Goal: Task Accomplishment & Management: Use online tool/utility

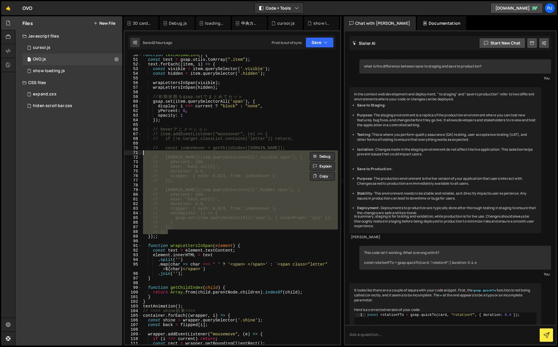
scroll to position [134, 0]
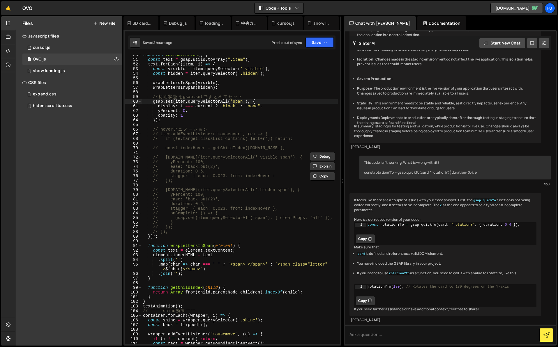
click at [237, 102] on div "function textAnimation ( ) { const text = gsap . utils . toArray ( ".item" ) ; …" at bounding box center [240, 202] width 196 height 299
type textarea "gsap.set(item.querySelectorAll('span'), {"
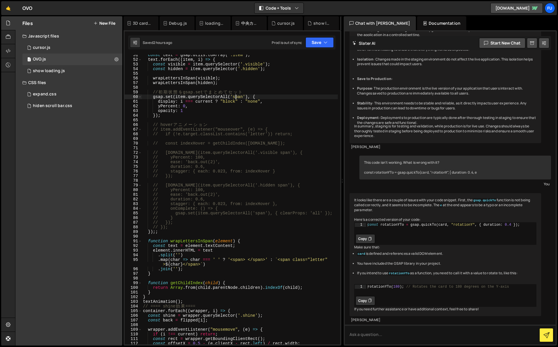
scroll to position [233, 0]
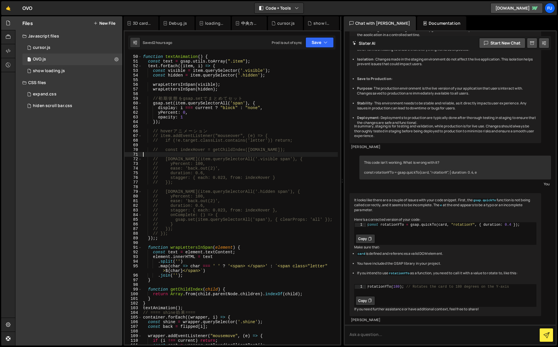
click at [275, 155] on div "function textAnimation ( ) { const text = gsap . utils . toArray ( ".item" ) ; …" at bounding box center [240, 203] width 196 height 299
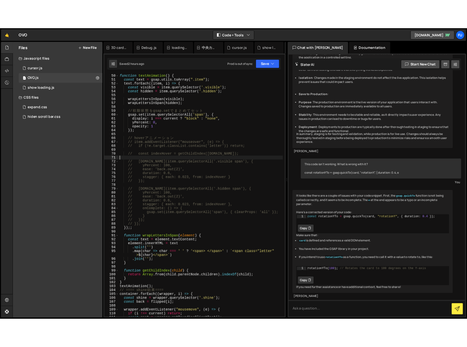
scroll to position [0, 0]
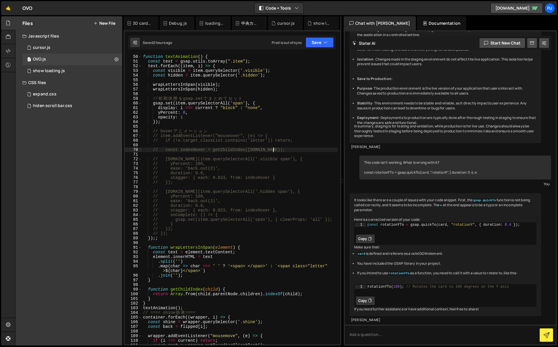
click at [318, 150] on div "function textAnimation ( ) { const text = gsap . utils . toArray ( ".item" ) ; …" at bounding box center [240, 203] width 196 height 299
click at [318, 152] on div "function textAnimation ( ) { const text = gsap . utils . toArray ( ".item" ) ; …" at bounding box center [240, 203] width 196 height 299
click at [175, 233] on div "function textAnimation ( ) { const text = gsap . utils . toArray ( ".item" ) ; …" at bounding box center [240, 203] width 196 height 299
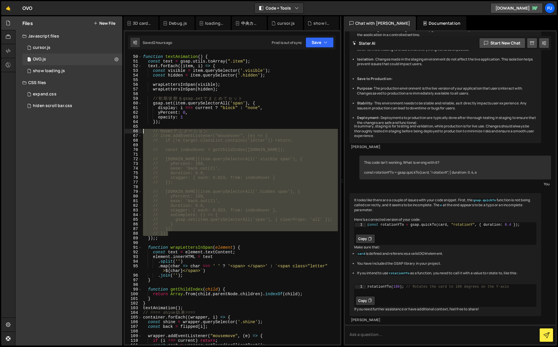
drag, startPoint x: 175, startPoint y: 233, endPoint x: 128, endPoint y: 130, distance: 112.9
click at [128, 130] on div "// }); 50 51 52 53 54 55 56 57 58 59 60 61 62 63 64 65 66 67 68 69 70 71 72 73 …" at bounding box center [232, 200] width 215 height 290
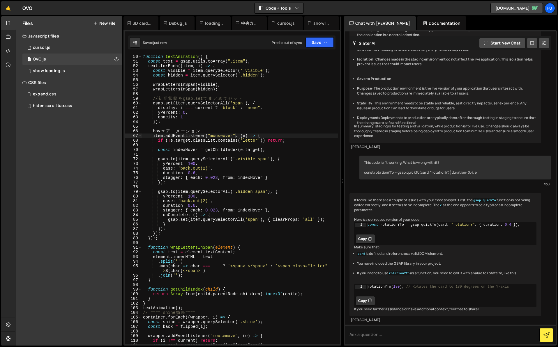
click at [234, 136] on div "function textAnimation ( ) { const text = gsap . utils . toArray ( ".item" ) ; …" at bounding box center [240, 203] width 196 height 299
click at [235, 134] on div "function textAnimation ( ) { const text = gsap . utils . toArray ( ".item" ) ; …" at bounding box center [240, 203] width 196 height 299
click at [275, 135] on div "function textAnimation ( ) { const text = gsap . utils . toArray ( ".item" ) ; …" at bounding box center [240, 203] width 196 height 299
click at [286, 141] on div "function textAnimation ( ) { const text = gsap . utils . toArray ( ".item" ) ; …" at bounding box center [240, 203] width 196 height 299
type textarea "if (!e.target.classList.contains('letter')) return;"
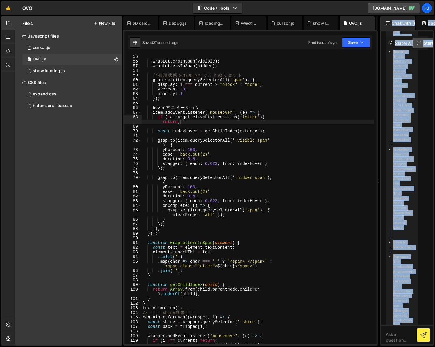
scroll to position [508, 0]
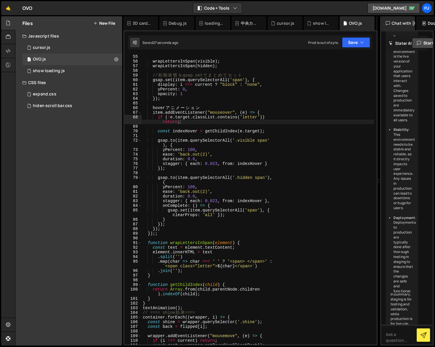
drag, startPoint x: 279, startPoint y: 181, endPoint x: 376, endPoint y: 190, distance: 97.0
click at [376, 190] on div "Files New File Javascript files 1 cursor.js 0 1 OVO.js 0 1 show loading.js 0" at bounding box center [225, 181] width 420 height 330
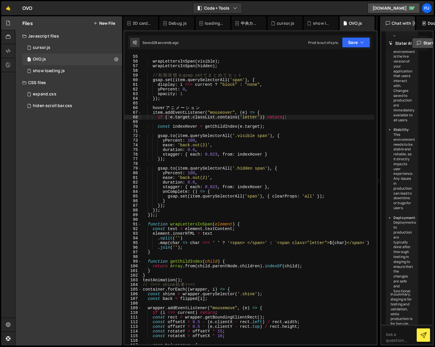
scroll to position [251, 0]
click at [198, 104] on div "wrapLettersInSpan ( visible ) ; wrapLettersInSpan ( hidden ) ; // 初 期 状 態 を gsa…" at bounding box center [258, 203] width 233 height 299
click at [211, 108] on div "wrapLettersInSpan ( visible ) ; wrapLettersInSpan ( hidden ) ; // 初 期 状 態 を gsa…" at bounding box center [258, 203] width 233 height 299
click at [161, 106] on div "wrapLettersInSpan ( visible ) ; wrapLettersInSpan ( hidden ) ; // 初 期 状 態 を gsa…" at bounding box center [258, 203] width 233 height 299
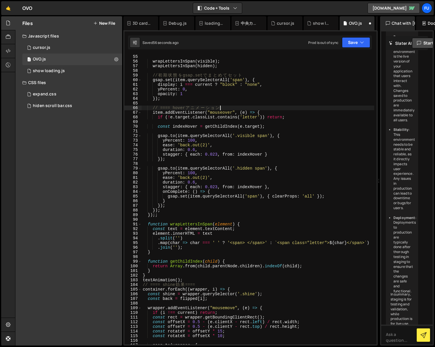
click at [232, 106] on div "wrapLettersInSpan ( visible ) ; wrapLettersInSpan ( hidden ) ; // 初 期 状 態 を gsa…" at bounding box center [258, 203] width 233 height 299
click at [304, 107] on div "wrapLettersInSpan ( visible ) ; wrapLettersInSpan ( hidden ) ; // 初 期 状 態 を gsa…" at bounding box center [258, 203] width 233 height 299
type textarea "// ==== hoverアニメーション ===="
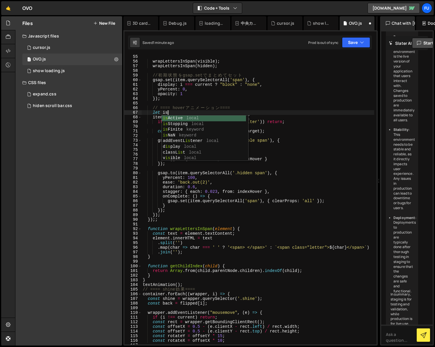
scroll to position [0, 1]
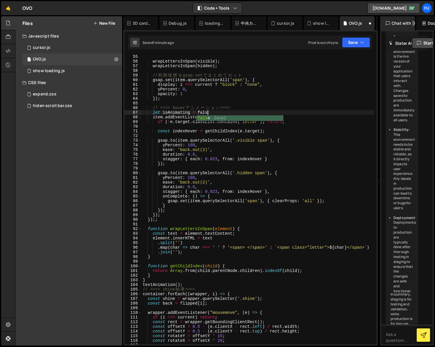
type textarea "let isAnimating = false"
click at [280, 127] on div "wrapLettersInSpan ( visible ) ; wrapLettersInSpan ( hidden ) ; // 初 期 状 態 を gsa…" at bounding box center [258, 203] width 233 height 299
click at [294, 122] on div "wrapLettersInSpan ( visible ) ; wrapLettersInSpan ( hidden ) ; // 初 期 状 態 を gsa…" at bounding box center [258, 203] width 233 height 299
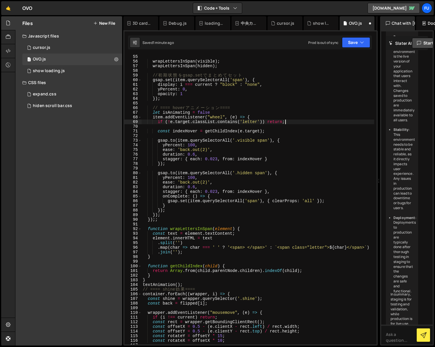
click at [289, 119] on div "wrapLettersInSpan ( visible ) ; wrapLettersInSpan ( hidden ) ; // 初 期 状 態 を gsa…" at bounding box center [258, 203] width 233 height 299
type textarea "item.addEventListener("wheel", (e) => {"
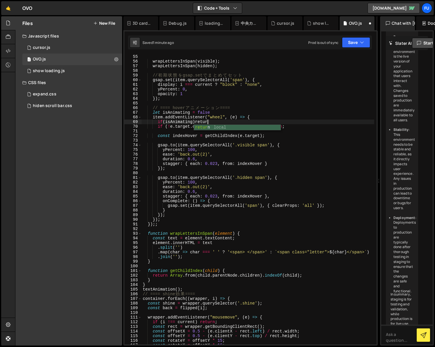
scroll to position [0, 4]
type textarea "if(isAnimating)return;"
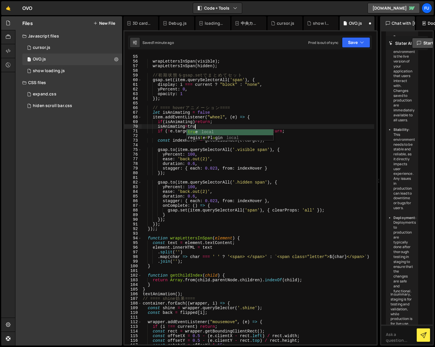
scroll to position [0, 3]
click at [282, 156] on div "wrapLettersInSpan ( visible ) ; wrapLettersInSpan ( hidden ) ; // 初 期 状 態 を gsa…" at bounding box center [258, 203] width 233 height 299
click at [249, 129] on div "wrapLettersInSpan ( visible ) ; wrapLettersInSpan ( hidden ) ; // 初 期 状 態 を gsa…" at bounding box center [258, 203] width 233 height 299
click at [248, 125] on div "wrapLettersInSpan ( visible ) ; wrapLettersInSpan ( hidden ) ; // 初 期 状 態 を gsa…" at bounding box center [258, 203] width 233 height 299
click at [338, 209] on div "wrapLettersInSpan ( visible ) ; wrapLettersInSpan ( hidden ) ; // 初 期 状 態 を gsa…" at bounding box center [258, 203] width 233 height 299
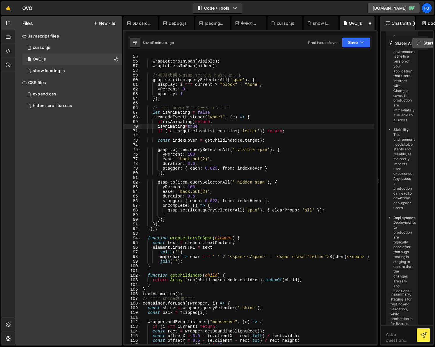
type textarea "gsap.set(item.querySelectorAll('span'), { clearProps: 'all' });"
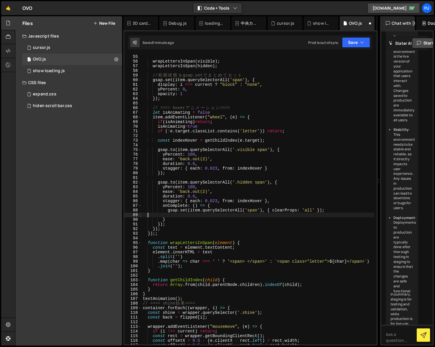
scroll to position [0, 0]
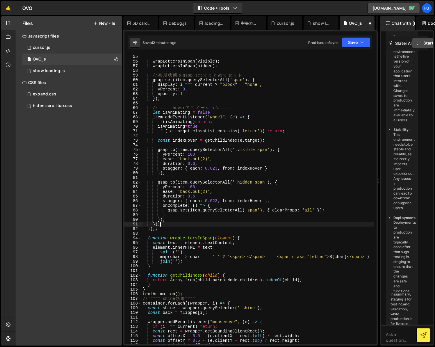
type textarea "});"
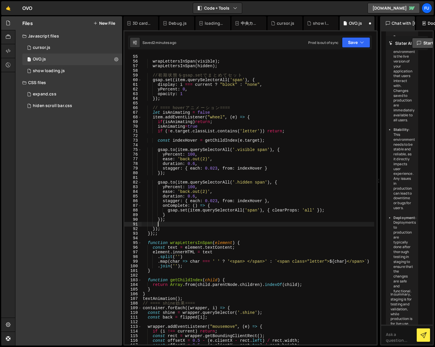
scroll to position [0, 1]
click at [338, 211] on div "wrapLettersInSpan ( visible ) ; wrapLettersInSpan ( hidden ) ; // 初 期 状 態 を gsa…" at bounding box center [258, 203] width 233 height 299
type textarea "gsap.set(item.querySelectorAll('span'), { clearProps: 'all' });"
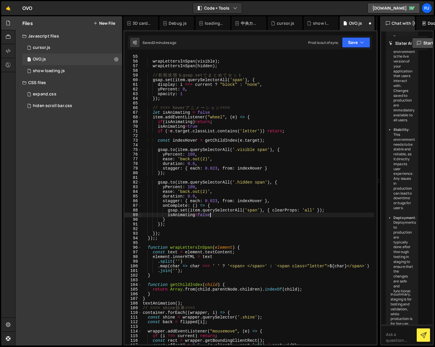
scroll to position [0, 4]
click at [299, 205] on div "wrapLettersInSpan ( visible ) ; wrapLettersInSpan ( hidden ) ; // 初 期 状 態 を gsa…" at bounding box center [258, 203] width 233 height 299
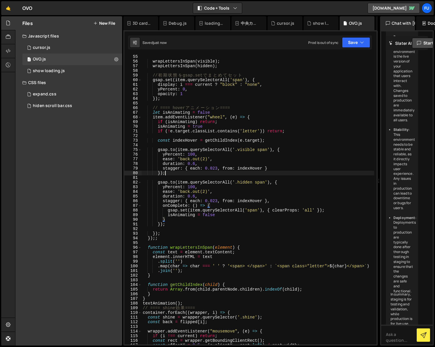
click at [310, 171] on div "wrapLettersInSpan ( visible ) ; wrapLettersInSpan ( hidden ) ; // 初 期 状 態 を gsa…" at bounding box center [258, 203] width 233 height 299
type textarea "});"
click at [296, 134] on div "wrapLettersInSpan ( visible ) ; wrapLettersInSpan ( hidden ) ; // 初 期 状 態 を gsa…" at bounding box center [258, 203] width 233 height 299
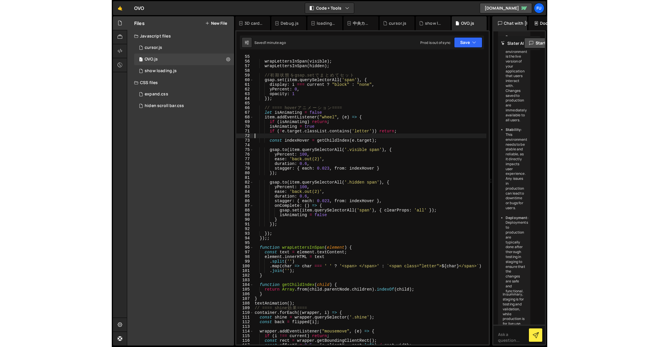
scroll to position [0, 0]
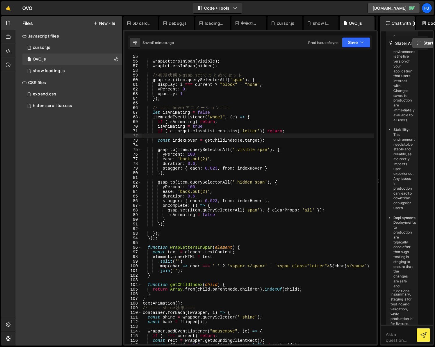
click at [295, 137] on div "wrapLettersInSpan ( visible ) ; wrapLettersInSpan ( hidden ) ; // 初 期 状 態 を gsa…" at bounding box center [258, 203] width 233 height 299
click at [295, 141] on div "wrapLettersInSpan ( visible ) ; wrapLettersInSpan ( hidden ) ; // 初 期 状 態 を gsa…" at bounding box center [258, 203] width 233 height 299
type textarea "const indexHover = getChildIndex([DOMAIN_NAME]);"
click at [353, 42] on button "Save" at bounding box center [356, 42] width 28 height 10
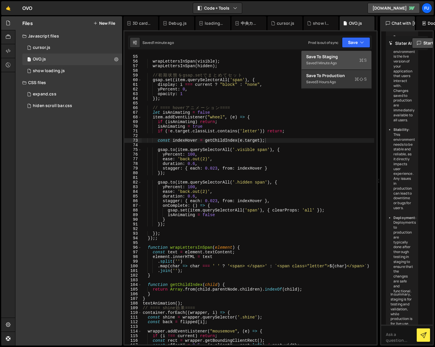
click at [351, 64] on div "Saved 1 minute ago" at bounding box center [336, 63] width 61 height 7
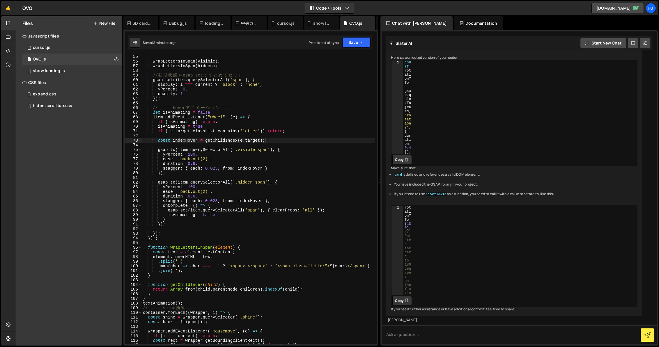
scroll to position [119, 0]
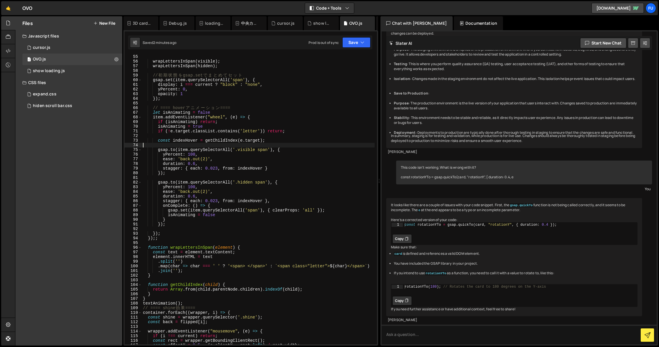
click at [281, 147] on div "wrapLettersInSpan ( visible ) ; wrapLettersInSpan ( hidden ) ; // 初 期 状 態 を gsa…" at bounding box center [258, 203] width 233 height 299
click at [291, 123] on div "wrapLettersInSpan ( visible ) ; wrapLettersInSpan ( hidden ) ; // 初 期 状 態 を gsa…" at bounding box center [258, 203] width 233 height 299
type textarea "if (isAnimating) return;"
click at [291, 104] on div "wrapLettersInSpan ( visible ) ; wrapLettersInSpan ( hidden ) ; // 初 期 状 態 を gsa…" at bounding box center [258, 203] width 233 height 299
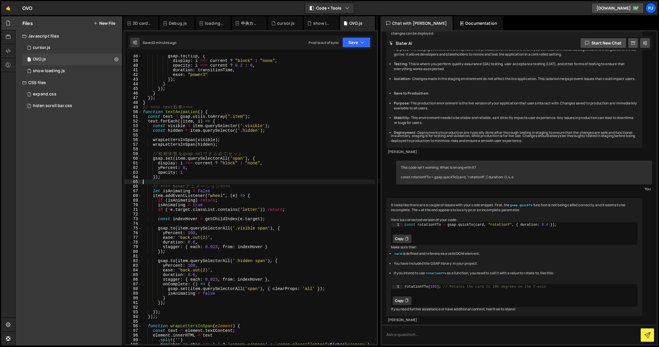
scroll to position [173, 0]
click at [274, 201] on div "gsap . to ( flip , { display : i === current ? "block" : "none" , opacity : i =…" at bounding box center [258, 203] width 233 height 299
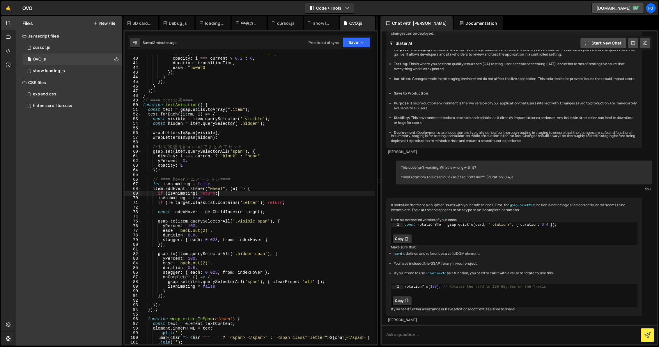
scroll to position [198, 0]
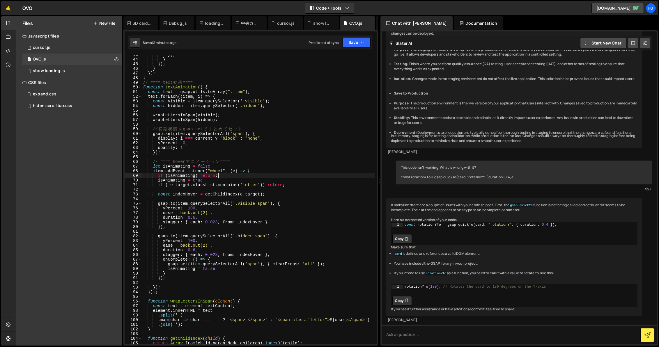
click at [163, 171] on div "}) ; } }) ; } }) ; } // ==== text 効 果 ==== function textAnimation ( ) { const t…" at bounding box center [258, 201] width 233 height 299
click at [285, 179] on div "}) ; } }) ; } }) ; } // ==== text 効 果 ==== function textAnimation ( ) { const t…" at bounding box center [258, 201] width 233 height 299
click at [248, 218] on div "}) ; } }) ; } }) ; } // ==== text 効 果 ==== function textAnimation ( ) { const t…" at bounding box center [258, 201] width 233 height 299
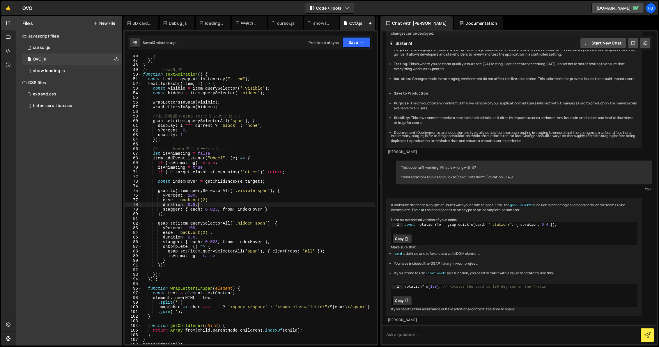
scroll to position [211, 0]
drag, startPoint x: 236, startPoint y: 164, endPoint x: 151, endPoint y: 162, distance: 84.4
click at [151, 162] on div "} }) ; } // ==== text 効 果 ==== function textAnimation ( ) { const text = gsap .…" at bounding box center [258, 203] width 233 height 299
click at [210, 162] on div "} }) ; } // ==== text 効 果 ==== function textAnimation ( ) { const text = gsap .…" at bounding box center [258, 200] width 233 height 290
click at [224, 164] on div "} }) ; } // ==== text 効 果 ==== function textAnimation ( ) { const text = gsap .…" at bounding box center [258, 203] width 233 height 299
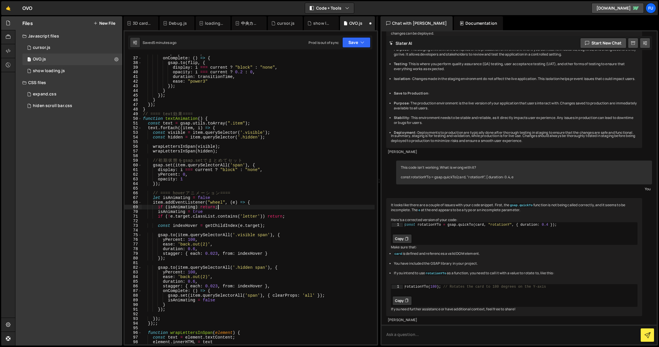
scroll to position [173, 0]
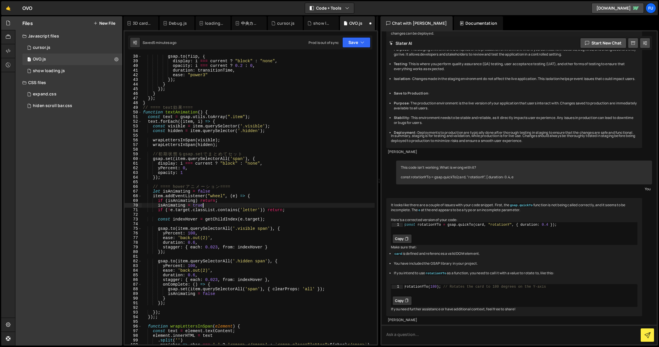
click at [216, 204] on div "gsap . to ( flip , { display : i === current ? "block" : "none" , opacity : i =…" at bounding box center [258, 203] width 233 height 299
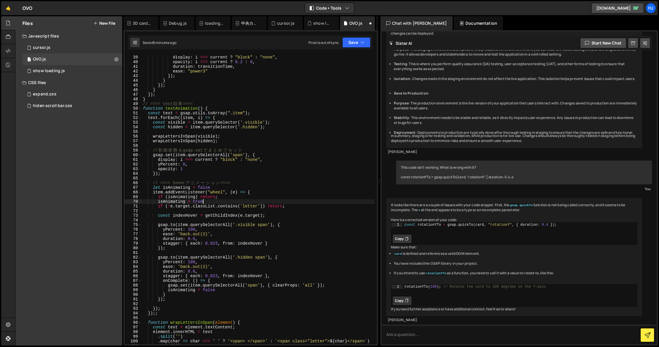
scroll to position [177, 0]
drag, startPoint x: 225, startPoint y: 290, endPoint x: 139, endPoint y: 289, distance: 86.4
click at [139, 289] on div "isAnimating = true 39 40 41 42 43 44 45 46 47 48 49 50 51 52 53 54 55 56 57 58 …" at bounding box center [251, 200] width 252 height 290
type textarea "isAnimating = false"
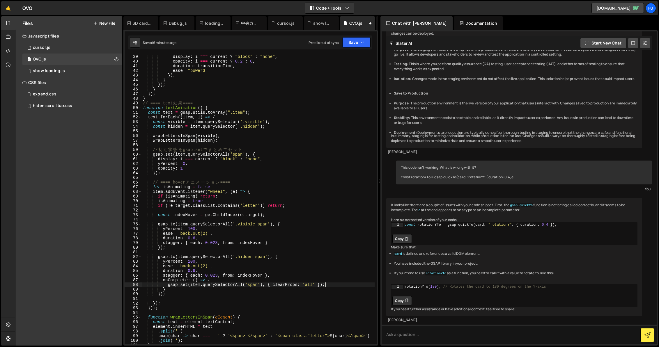
click at [215, 269] on div "display : i === current ? "block" : "none" , opacity : i === current ? 0.2 : 0 …" at bounding box center [258, 203] width 233 height 299
click at [218, 263] on div "display : i === current ? "block" : "none" , opacity : i === current ? 0.2 : 0 …" at bounding box center [258, 203] width 233 height 299
click at [246, 247] on div "display : i === current ? "block" : "none" , opacity : i === current ? 0.2 : 0 …" at bounding box center [258, 203] width 233 height 299
click at [267, 244] on div "display : i === current ? "block" : "none" , opacity : i === current ? 0.2 : 0 …" at bounding box center [258, 203] width 233 height 299
click at [275, 243] on div "display : i === current ? "block" : "none" , opacity : i === current ? 0.2 : 0 …" at bounding box center [258, 203] width 233 height 299
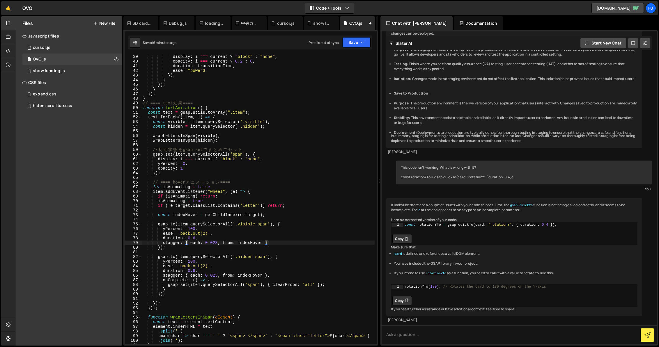
click at [244, 237] on div "display : i === current ? "block" : "none" , opacity : i === current ? 0.2 : 0 …" at bounding box center [258, 203] width 233 height 299
click at [234, 235] on div "display : i === current ? "block" : "none" , opacity : i === current ? 0.2 : 0 …" at bounding box center [258, 203] width 233 height 299
click at [234, 230] on div "display : i === current ? "block" : "none" , opacity : i === current ? 0.2 : 0 …" at bounding box center [258, 203] width 233 height 299
click at [241, 225] on div "display : i === current ? "block" : "none" , opacity : i === current ? 0.2 : 0 …" at bounding box center [258, 203] width 233 height 299
type textarea "[DOMAIN_NAME](item.querySelectorAll('.visible span'), {"
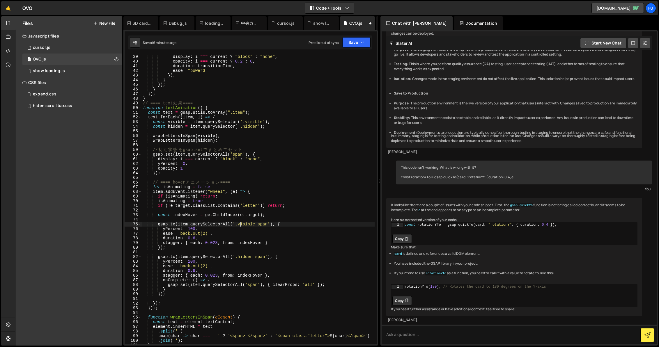
click at [241, 212] on div "display : i === current ? "block" : "none" , opacity : i === current ? 0.2 : 0 …" at bounding box center [258, 203] width 233 height 299
click at [269, 216] on div "display : i === current ? "block" : "none" , opacity : i === current ? 0.2 : 0 …" at bounding box center [258, 203] width 233 height 299
drag, startPoint x: 269, startPoint y: 215, endPoint x: 206, endPoint y: 216, distance: 62.3
click at [206, 216] on div "display : i === current ? "block" : "none" , opacity : i === current ? 0.2 : 0 …" at bounding box center [258, 203] width 233 height 299
click at [217, 203] on div "display : i === current ? "block" : "none" , opacity : i === current ? 0.2 : 0 …" at bounding box center [258, 203] width 233 height 299
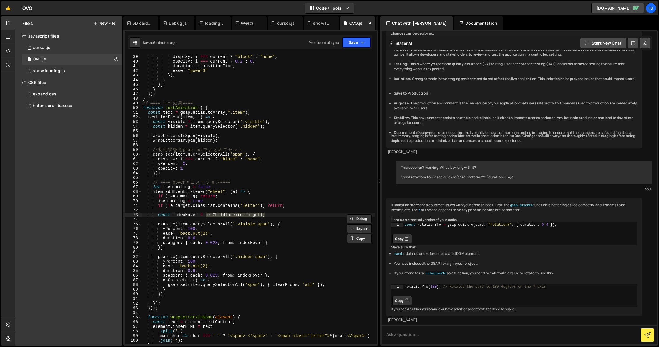
type textarea "isAnimating = true"
click at [288, 208] on div "display : i === current ? "block" : "none" , opacity : i === current ? 0.2 : 0 …" at bounding box center [258, 203] width 233 height 299
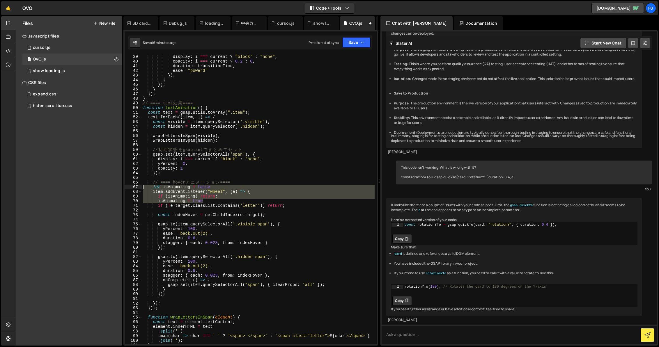
drag, startPoint x: 240, startPoint y: 200, endPoint x: 139, endPoint y: 185, distance: 102.1
click at [139, 185] on div "39 40 41 42 43 44 45 46 47 48 49 50 51 52 53 54 55 56 57 58 59 60 61 62 63 64 6…" at bounding box center [251, 200] width 252 height 290
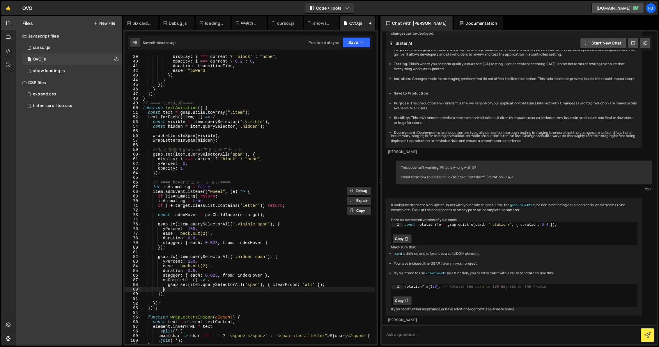
click at [162, 291] on div "display : i === current ? "block" : "none" , opacity : i === current ? 0.2 : 0 …" at bounding box center [258, 203] width 233 height 299
drag, startPoint x: 262, startPoint y: 191, endPoint x: 139, endPoint y: 187, distance: 122.9
click at [139, 187] on div "} 39 40 41 42 43 44 45 46 47 48 49 50 51 52 53 54 55 56 57 58 59 60 61 62 63 64…" at bounding box center [251, 200] width 252 height 290
type textarea "let isAnimating = false item.addEventListener("wheel", (e) => {"
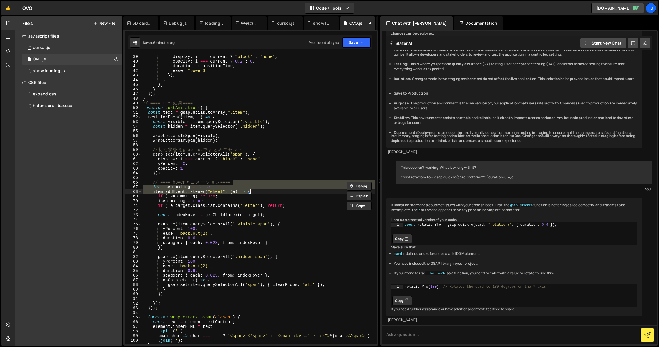
click at [243, 188] on div "display : i === current ? "block" : "none" , opacity : i === current ? 0.2 : 0 …" at bounding box center [258, 203] width 233 height 299
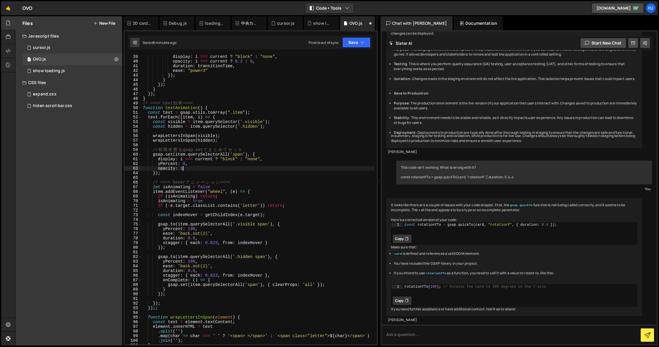
click at [229, 170] on div "display : i === current ? "block" : "none" , opacity : i === current ? 0.2 : 0 …" at bounding box center [258, 203] width 233 height 299
type textarea "opacity: 1"
click at [193, 175] on div "display : i === current ? "block" : "none" , opacity : i === current ? 0.2 : 0 …" at bounding box center [258, 203] width 233 height 299
click at [215, 169] on div "display : i === current ? "block" : "none" , opacity : i === current ? 0.2 : 0 …" at bounding box center [258, 203] width 233 height 299
click at [207, 173] on div "display : i === current ? "block" : "none" , opacity : i === current ? 0.2 : 0 …" at bounding box center [258, 203] width 233 height 299
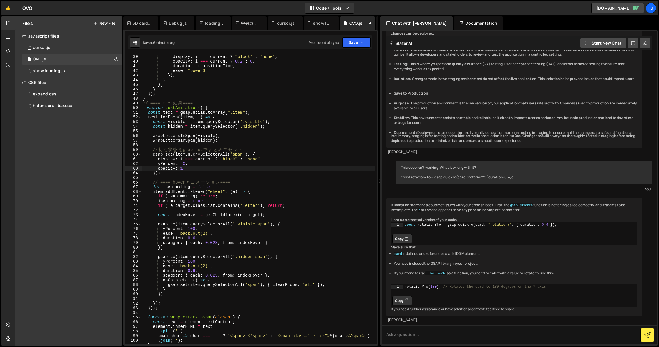
type textarea "});"
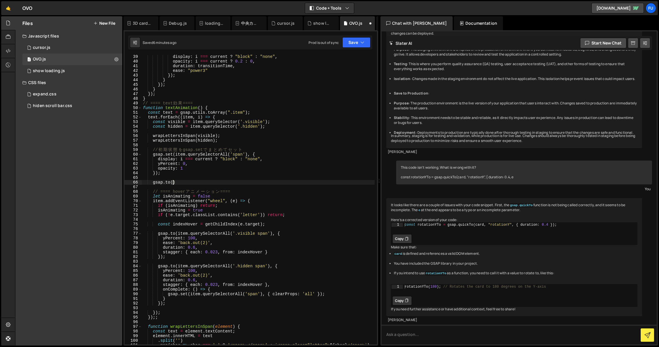
scroll to position [0, 2]
click at [155, 234] on div "display : i === current ? "block" : "none" , opacity : i === current ? 0.2 : 0 …" at bounding box center [258, 203] width 233 height 299
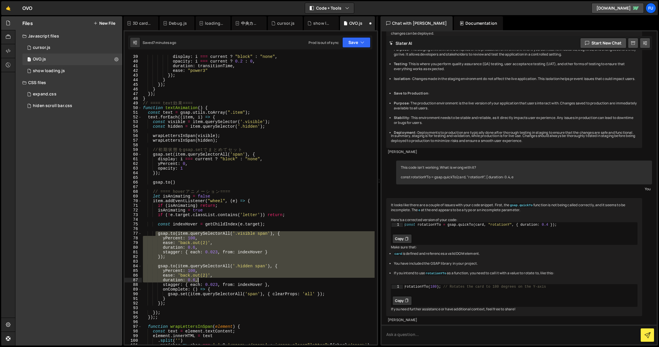
drag, startPoint x: 157, startPoint y: 235, endPoint x: 239, endPoint y: 278, distance: 93.1
click at [239, 278] on div "display : i === current ? "block" : "none" , opacity : i === current ? 0.2 : 0 …" at bounding box center [258, 203] width 233 height 299
click at [213, 256] on div "display : i === current ? "block" : "none" , opacity : i === current ? 0.2 : 0 …" at bounding box center [258, 200] width 233 height 290
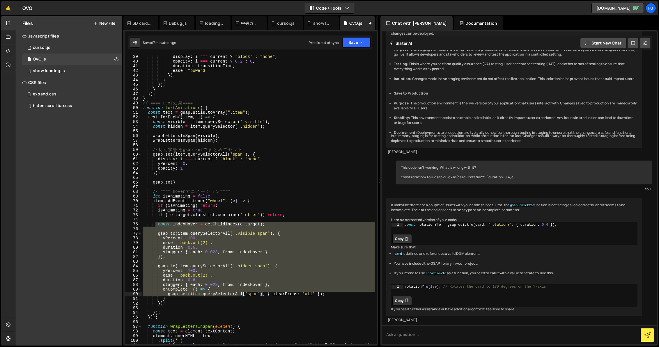
drag, startPoint x: 156, startPoint y: 225, endPoint x: 243, endPoint y: 296, distance: 112.2
click at [243, 296] on div "display : i === current ? "block" : "none" , opacity : i === current ? 0.2 : 0 …" at bounding box center [258, 203] width 233 height 299
click at [243, 299] on div "display : i === current ? "block" : "none" , opacity : i === current ? 0.2 : 0 …" at bounding box center [258, 203] width 233 height 299
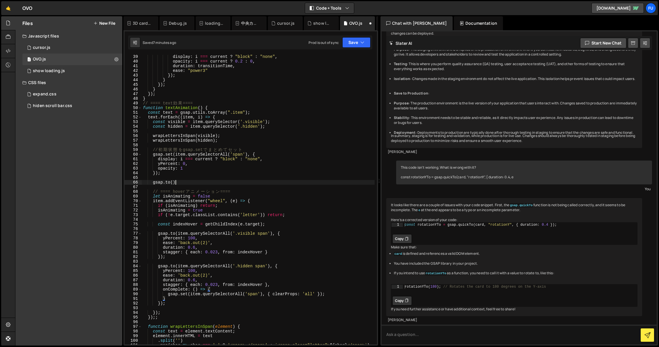
click at [176, 183] on div "display : i === current ? "block" : "none" , opacity : i === current ? 0.2 : 0 …" at bounding box center [258, 203] width 233 height 299
click at [173, 180] on div "display : i === current ? "block" : "none" , opacity : i === current ? 0.2 : 0 …" at bounding box center [258, 203] width 233 height 299
drag, startPoint x: 269, startPoint y: 266, endPoint x: 185, endPoint y: 267, distance: 83.5
click at [185, 267] on div "display : i === current ? "block" : "none" , opacity : i === current ? 0.2 : 0 …" at bounding box center [258, 203] width 233 height 299
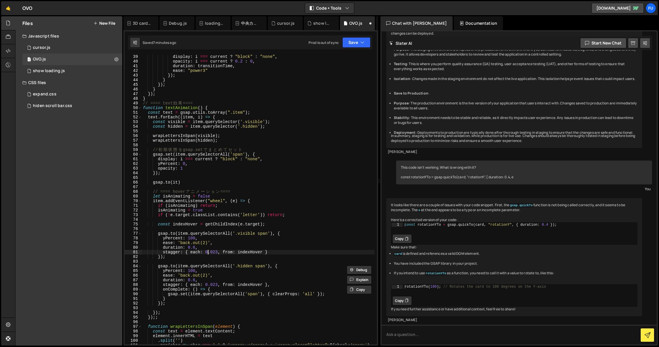
click at [207, 254] on div "display : i === current ? "block" : "none" , opacity : i === current ? 0.2 : 0 …" at bounding box center [258, 203] width 233 height 299
click at [272, 233] on div "display : i === current ? "block" : "none" , opacity : i === current ? 0.2 : 0 …" at bounding box center [258, 203] width 233 height 299
drag, startPoint x: 276, startPoint y: 235, endPoint x: 275, endPoint y: 243, distance: 7.9
click at [276, 235] on div "display : i === current ? "block" : "none" , opacity : i === current ? 0.2 : 0 …" at bounding box center [258, 203] width 233 height 299
drag, startPoint x: 276, startPoint y: 234, endPoint x: 178, endPoint y: 232, distance: 97.8
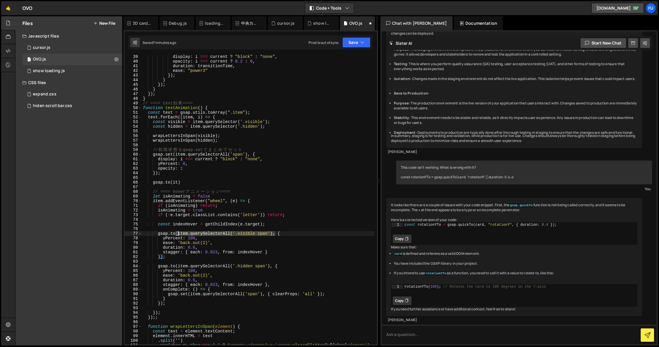
click at [178, 232] on div "display : i === current ? "block" : "none" , opacity : i === current ? 0.2 : 0 …" at bounding box center [258, 203] width 233 height 299
click at [178, 183] on div "display : i === current ? "block" : "none" , opacity : i === current ? 0.2 : 0 …" at bounding box center [258, 203] width 233 height 299
paste textarea "item.querySelectorAll('.visible span'),"
type textarea "[DOMAIN_NAME](item.querySelectorAll('.visible span'),{)"
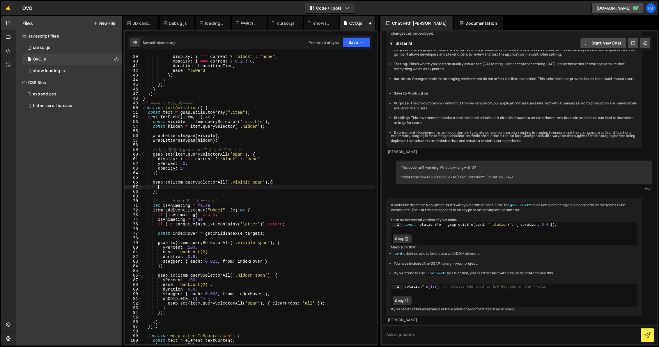
scroll to position [0, 1]
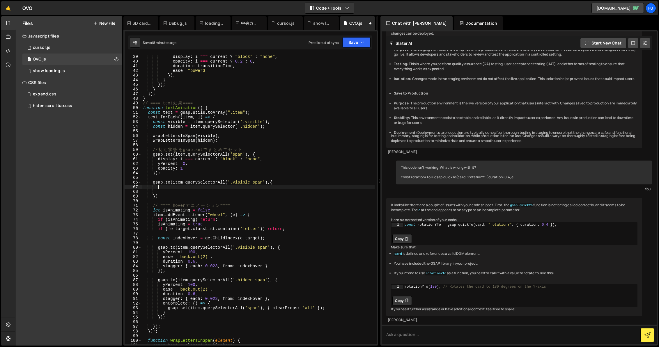
click at [179, 186] on div "display : i === current ? "block" : "none" , opacity : i === current ? 0.2 : 0 …" at bounding box center [258, 203] width 233 height 299
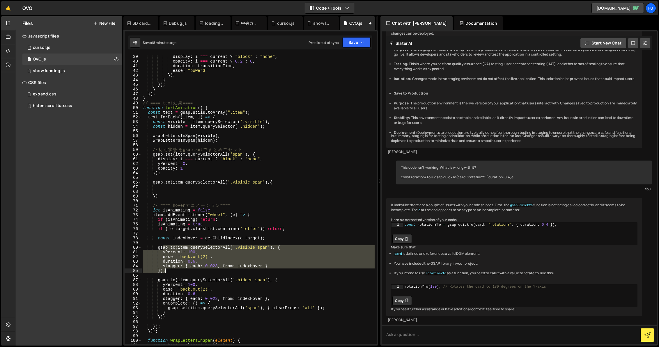
drag, startPoint x: 162, startPoint y: 249, endPoint x: 250, endPoint y: 269, distance: 89.6
click at [250, 269] on div "display : i === current ? "block" : "none" , opacity : i === current ? 0.2 : 0 …" at bounding box center [258, 203] width 233 height 299
click at [250, 269] on div "display : i === current ? "block" : "none" , opacity : i === current ? 0.2 : 0 …" at bounding box center [258, 200] width 233 height 290
drag, startPoint x: 287, startPoint y: 268, endPoint x: 143, endPoint y: 251, distance: 145.0
click at [143, 251] on div "display : i === current ? "block" : "none" , opacity : i === current ? 0.2 : 0 …" at bounding box center [258, 203] width 233 height 299
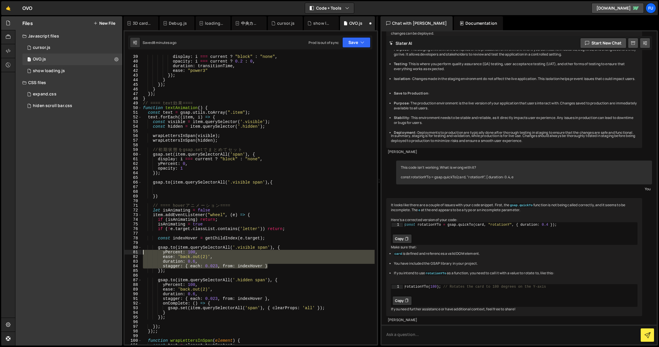
type textarea "yPercent: 100, ease: 'back.out(2)',"
click at [207, 189] on div "display : i === current ? "block" : "none" , opacity : i === current ? 0.2 : 0 …" at bounding box center [258, 203] width 233 height 299
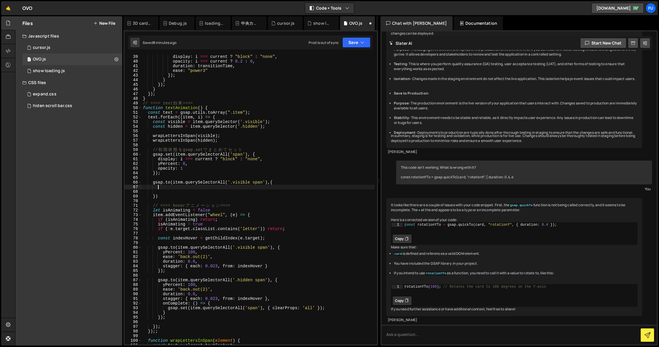
paste textarea "stagger: { each: 0.023, from: indexHover }"
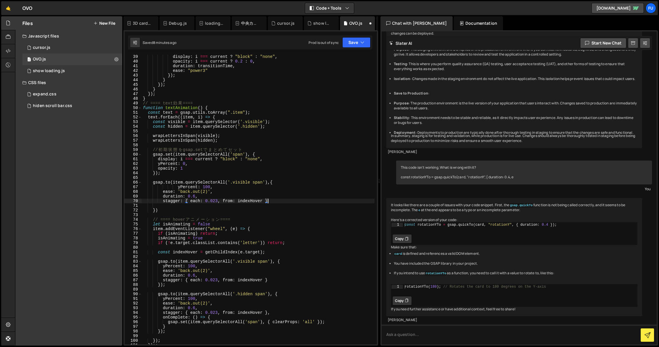
type textarea "stagger: { each: 0.023, from: indexHover }"
click at [202, 207] on div "display : i === current ? "block" : "none" , opacity : i === current ? 0.2 : 0 …" at bounding box center [258, 203] width 233 height 299
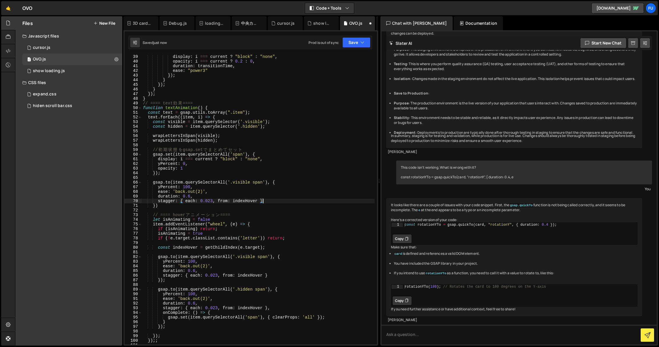
click at [229, 207] on div "display : i === current ? "block" : "none" , opacity : i === current ? 0.2 : 0 …" at bounding box center [258, 203] width 233 height 299
type textarea "});"
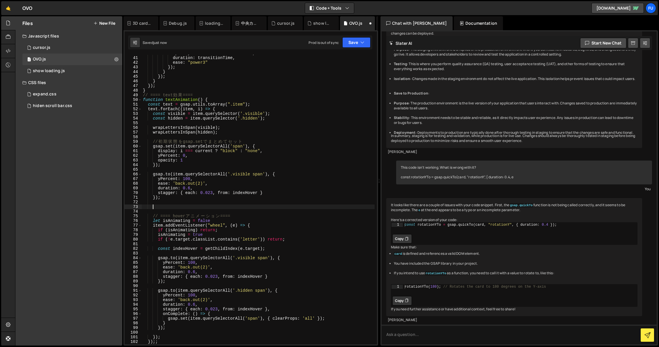
scroll to position [185, 0]
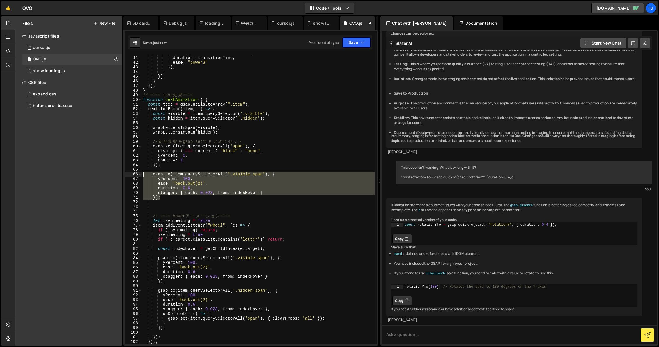
drag, startPoint x: 178, startPoint y: 200, endPoint x: 142, endPoint y: 175, distance: 43.7
click at [142, 174] on div "opacity : i === current ? 0.2 : 0 , duration : transitionTime , ease : "power3"…" at bounding box center [258, 200] width 233 height 299
type textarea "[DOMAIN_NAME](item.querySelectorAll('.visible span'), { yPercent: 100,"
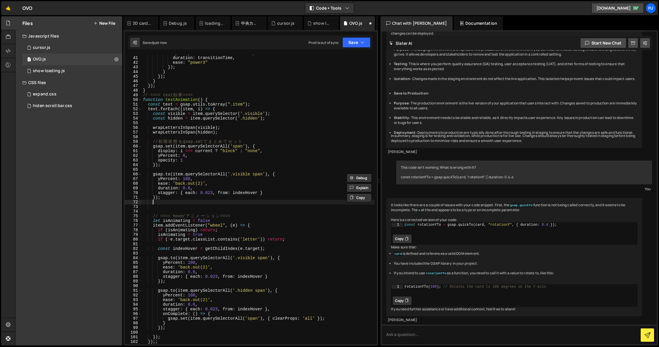
click at [169, 204] on div "opacity : i === current ? 0.2 : 0 , duration : transitionTime , ease : "power3"…" at bounding box center [258, 200] width 233 height 299
paste textarea "});"
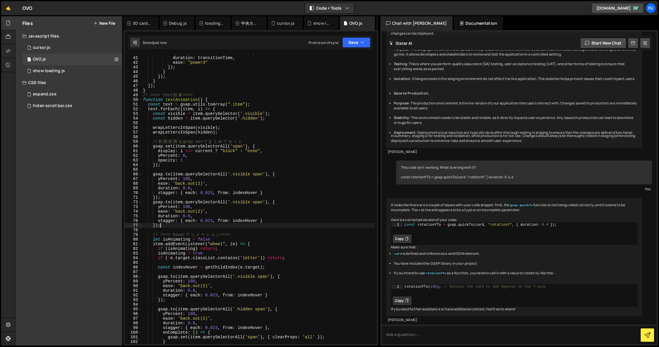
click at [250, 202] on div "opacity : i === current ? 0.2 : 0 , duration : transitionTime , ease : "power3"…" at bounding box center [258, 200] width 233 height 299
click at [292, 216] on div "opacity : i === current ? 0.2 : 0 , duration : transitionTime , ease : "power3"…" at bounding box center [258, 200] width 233 height 299
click at [278, 224] on div "opacity : i === current ? 0.2 : 0 , duration : transitionTime , ease : "power3"…" at bounding box center [258, 200] width 233 height 299
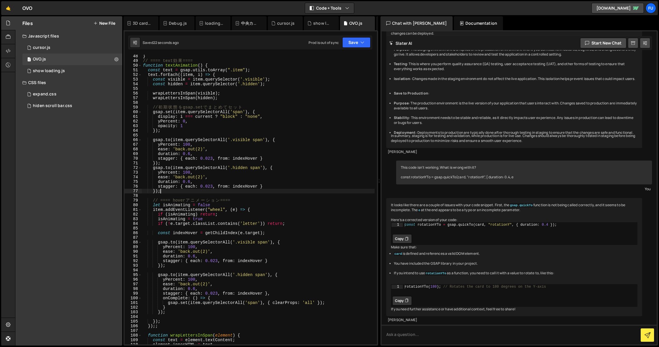
scroll to position [224, 0]
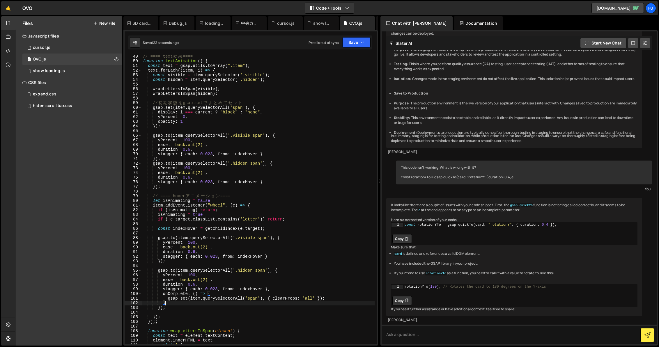
click at [172, 304] on div "// ==== text 効 果 ==== function textAnimation ( ) { const text = gsap . utils . …" at bounding box center [258, 203] width 233 height 299
click at [184, 305] on div "// ==== text 効 果 ==== function textAnimation ( ) { const text = gsap . utils . …" at bounding box center [258, 203] width 233 height 299
click at [328, 299] on div "// ==== text 効 果 ==== function textAnimation ( ) { const text = gsap . utils . …" at bounding box center [258, 203] width 233 height 299
click at [323, 299] on div "// ==== text 効 果 ==== function textAnimation ( ) { const text = gsap . utils . …" at bounding box center [258, 203] width 233 height 299
click at [248, 306] on div "// ==== text 効 果 ==== function textAnimation ( ) { const text = gsap . utils . …" at bounding box center [258, 203] width 233 height 299
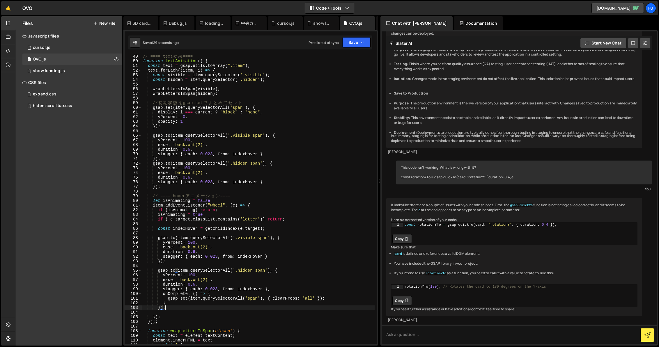
click at [200, 308] on div "// ==== text 効 果 ==== function textAnimation ( ) { const text = gsap . utils . …" at bounding box center [258, 203] width 233 height 299
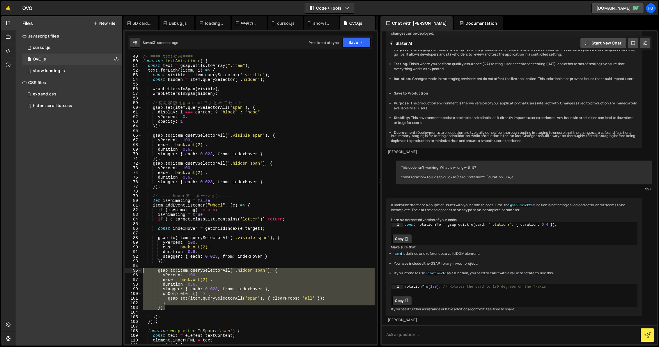
drag, startPoint x: 195, startPoint y: 308, endPoint x: 128, endPoint y: 269, distance: 77.3
click at [128, 269] on div "}); 49 50 51 52 53 54 55 56 57 58 59 60 61 62 63 64 65 66 67 68 69 70 71 72 73 …" at bounding box center [251, 200] width 252 height 290
type textarea "[DOMAIN_NAME](item.querySelectorAll('.hidden span'), { yPercent: 100,"
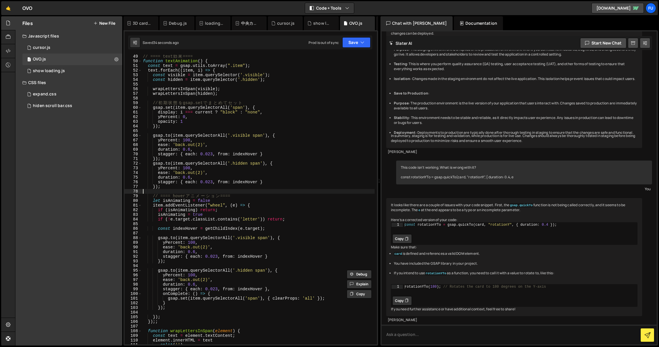
click at [189, 191] on div "// ==== text 効 果 ==== function textAnimation ( ) { const text = gsap . utils . …" at bounding box center [258, 203] width 233 height 299
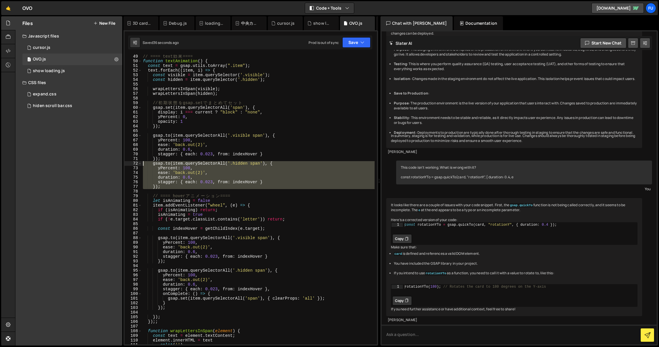
drag, startPoint x: 184, startPoint y: 191, endPoint x: 137, endPoint y: 164, distance: 54.4
click at [137, 164] on div "49 50 51 52 53 54 55 56 57 58 59 60 61 62 63 64 65 66 67 68 69 70 71 72 73 74 7…" at bounding box center [251, 200] width 252 height 290
paste textarea "});"
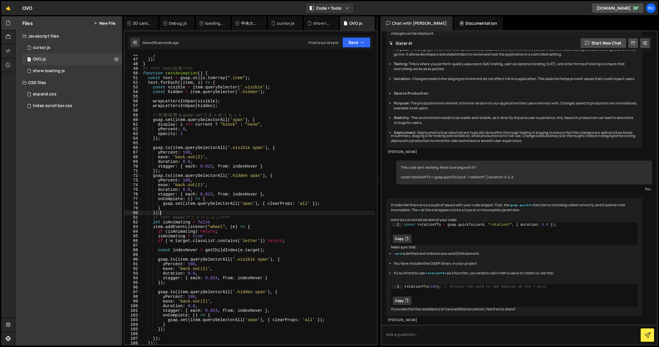
scroll to position [203, 0]
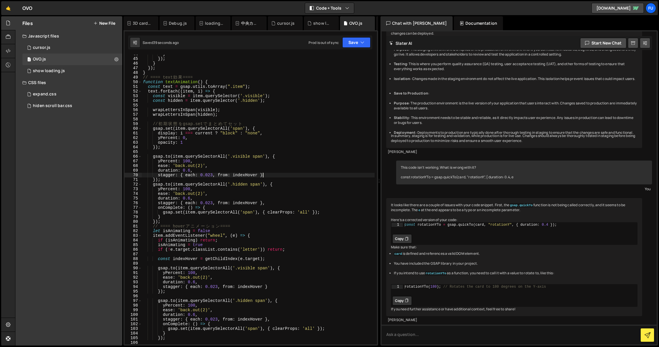
drag, startPoint x: 271, startPoint y: 176, endPoint x: 299, endPoint y: 175, distance: 28.0
click at [282, 175] on div "} }) ; } }) ; } // ==== text 効 果 ==== function textAnimation ( ) { const text =…" at bounding box center [258, 201] width 233 height 299
drag, startPoint x: 286, startPoint y: 174, endPoint x: 255, endPoint y: 177, distance: 31.9
click at [255, 177] on div "} }) ; } }) ; } // ==== text 効 果 ==== function textAnimation ( ) { const text =…" at bounding box center [258, 201] width 233 height 299
click at [270, 176] on div "} }) ; } }) ; } // ==== text 効 果 ==== function textAnimation ( ) { const text =…" at bounding box center [258, 200] width 233 height 290
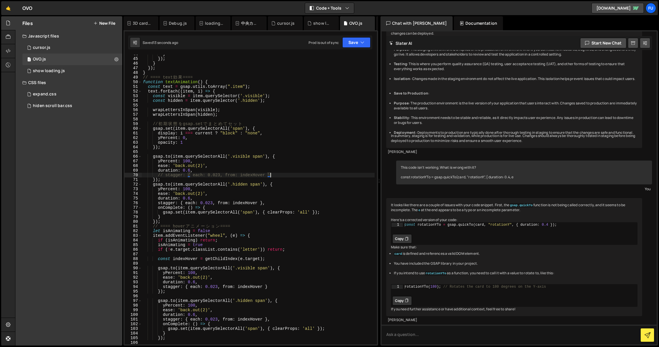
click at [288, 205] on div "} }) ; } }) ; } // ==== text 効 果 ==== function textAnimation ( ) { const text =…" at bounding box center [258, 201] width 233 height 299
click at [292, 200] on div "} }) ; } }) ; } // ==== text 効 果 ==== function textAnimation ( ) { const text =…" at bounding box center [258, 201] width 233 height 299
click at [292, 202] on div "} }) ; } }) ; } // ==== text 効 果 ==== function textAnimation ( ) { const text =…" at bounding box center [258, 201] width 233 height 299
click at [292, 205] on div "} }) ; } }) ; } // ==== text 効 果 ==== function textAnimation ( ) { const text =…" at bounding box center [258, 201] width 233 height 299
click at [292, 209] on div "} }) ; } }) ; } // ==== text 効 果 ==== function textAnimation ( ) { const text =…" at bounding box center [258, 201] width 233 height 299
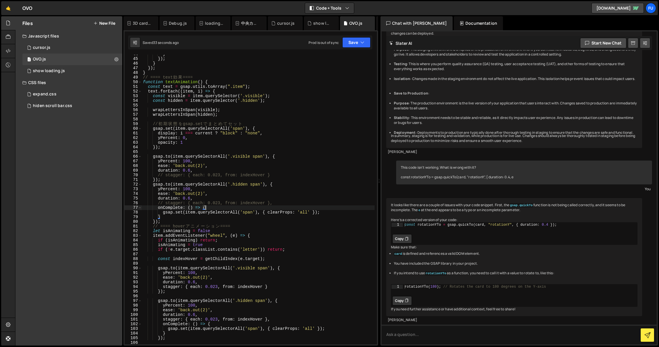
click at [344, 210] on div "} }) ; } }) ; } // ==== text 効 果 ==== function textAnimation ( ) { const text =…" at bounding box center [258, 201] width 233 height 299
click at [344, 216] on div "} }) ; } }) ; } // ==== text 効 果 ==== function textAnimation ( ) { const text =…" at bounding box center [258, 201] width 233 height 299
type textarea "}"
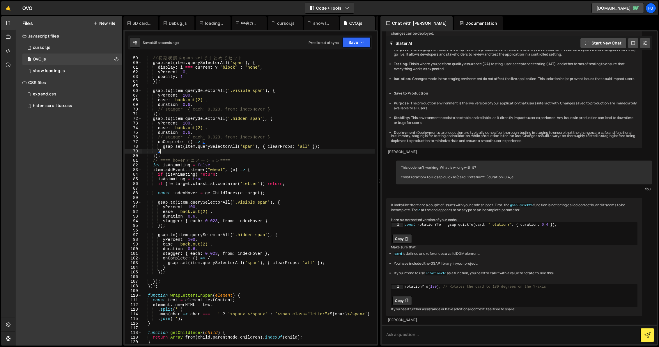
scroll to position [269, 0]
click at [169, 276] on div "// 初 期 状 態 を gsap.set で ま と め て セ ッ ト gsap . set ( item . querySelectorAll ( 's…" at bounding box center [258, 200] width 233 height 299
drag, startPoint x: 226, startPoint y: 164, endPoint x: 161, endPoint y: 162, distance: 64.9
click at [143, 166] on div "// 初 期 状 態 を gsap.set で ま と め て セ ッ ト gsap . set ( item . querySelectorAll ( 's…" at bounding box center [258, 200] width 233 height 299
click at [164, 161] on div "// 初 期 状 態 を gsap.set で ま と め て セ ッ ト gsap . set ( item . querySelectorAll ( 's…" at bounding box center [258, 200] width 233 height 299
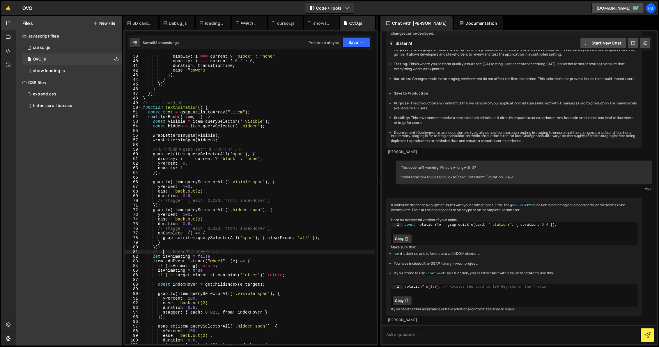
scroll to position [178, 0]
click at [188, 168] on div "display : i === current ? "block" : "none" , opacity : i === current ? 0.2 : 0 …" at bounding box center [258, 203] width 233 height 299
click at [229, 160] on div "display : i === current ? "block" : "none" , opacity : i === current ? 0.2 : 0 …" at bounding box center [258, 203] width 233 height 299
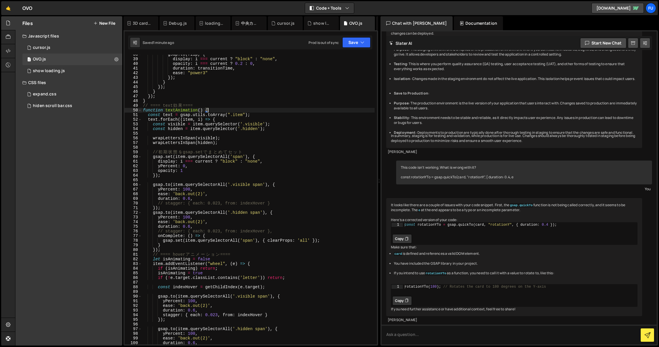
click at [266, 112] on div "gsap . to ( flip , { display : i === current ? "block" : "none" , opacity : i =…" at bounding box center [258, 201] width 233 height 299
click at [266, 117] on div "gsap . to ( flip , { display : i === current ? "block" : "none" , opacity : i =…" at bounding box center [258, 201] width 233 height 299
click at [265, 121] on div "gsap . to ( flip , { display : i === current ? "block" : "none" , opacity : i =…" at bounding box center [258, 201] width 233 height 299
click at [253, 158] on div "gsap . to ( flip , { display : i === current ? "block" : "none" , opacity : i =…" at bounding box center [258, 201] width 233 height 299
click at [275, 150] on div "gsap . to ( flip , { display : i === current ? "block" : "none" , opacity : i =…" at bounding box center [258, 201] width 233 height 299
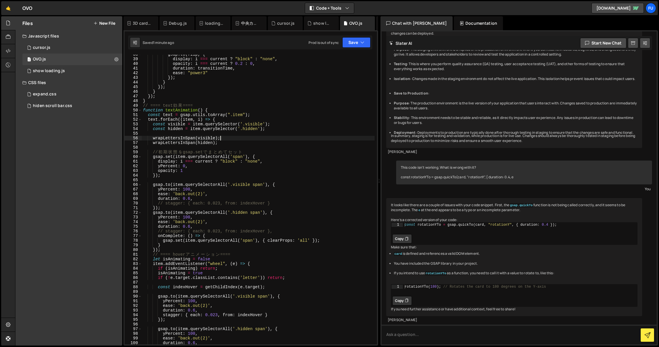
click at [275, 136] on div "gsap . to ( flip , { display : i === current ? "block" : "none" , opacity : i =…" at bounding box center [258, 201] width 233 height 299
click at [274, 131] on div "gsap . to ( flip , { display : i === current ? "block" : "none" , opacity : i =…" at bounding box center [258, 201] width 233 height 299
click at [274, 118] on div "gsap . to ( flip , { display : i === current ? "block" : "none" , opacity : i =…" at bounding box center [258, 201] width 233 height 299
click at [274, 130] on div "gsap . to ( flip , { display : i === current ? "block" : "none" , opacity : i =…" at bounding box center [258, 201] width 233 height 299
click at [274, 120] on div "gsap . to ( flip , { display : i === current ? "block" : "none" , opacity : i =…" at bounding box center [258, 201] width 233 height 299
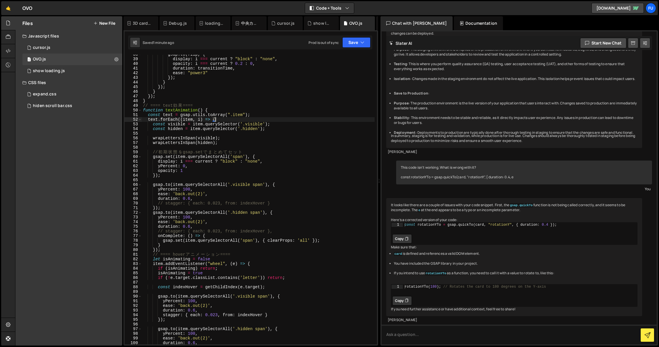
click at [274, 125] on div "gsap . to ( flip , { display : i === current ? "block" : "none" , opacity : i =…" at bounding box center [258, 201] width 233 height 299
click at [273, 128] on div "gsap . to ( flip , { display : i === current ? "block" : "none" , opacity : i =…" at bounding box center [258, 201] width 233 height 299
click at [272, 137] on div "gsap . to ( flip , { display : i === current ? "block" : "none" , opacity : i =…" at bounding box center [258, 201] width 233 height 299
click at [272, 141] on div "gsap . to ( flip , { display : i === current ? "block" : "none" , opacity : i =…" at bounding box center [258, 201] width 233 height 299
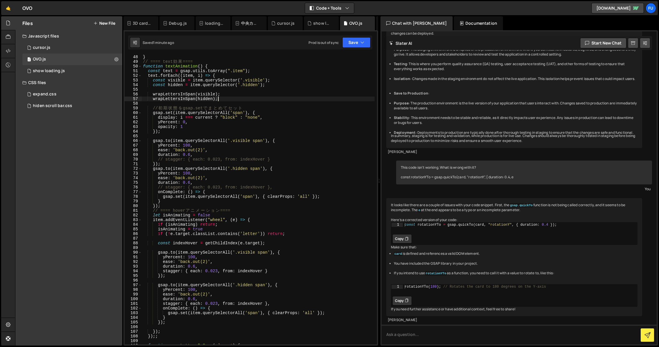
scroll to position [210, 0]
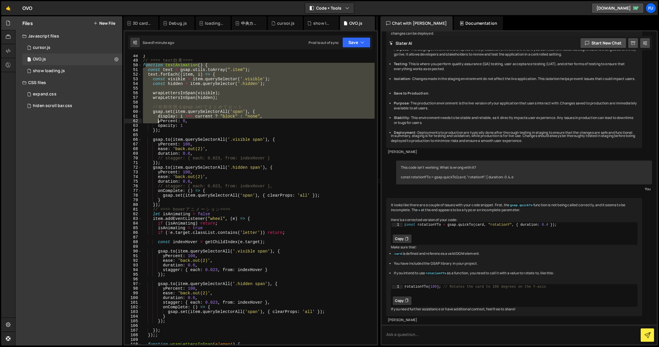
drag, startPoint x: 145, startPoint y: 75, endPoint x: 157, endPoint y: 129, distance: 55.3
click at [157, 129] on div "} // ==== text 効 果 ==== function textAnimation ( ) { const text = gsap . utils …" at bounding box center [258, 203] width 233 height 299
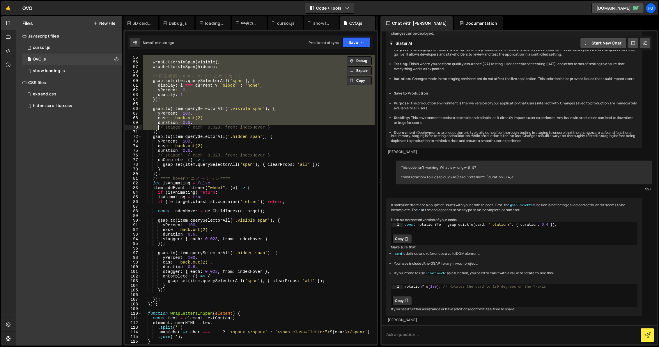
click at [157, 129] on div "const hidden = item . querySelector ( '.hidden' ) ; wrapLettersInSpan ( visible…" at bounding box center [258, 200] width 233 height 290
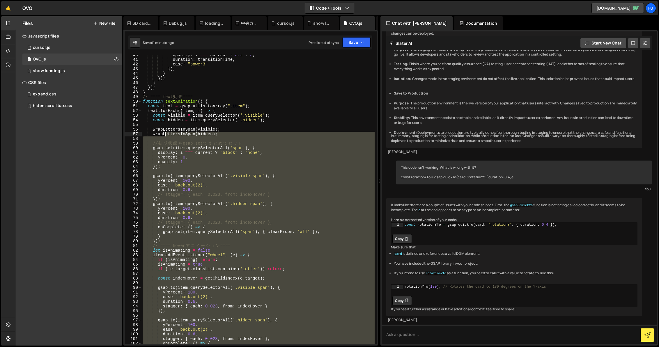
scroll to position [0, 0]
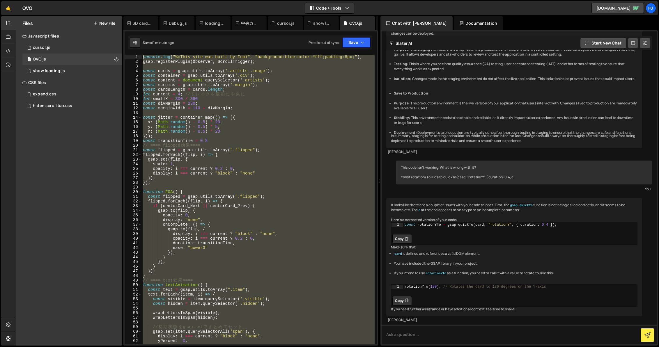
drag, startPoint x: 176, startPoint y: 214, endPoint x: 198, endPoint y: 88, distance: 127.6
click at [131, 41] on div "Debug Explain Copy 3D card.js Debug.js loadingPage.js 中央カードゆらゆら.js cursor.js sh…" at bounding box center [250, 181] width 255 height 330
type textarea "console.log("%cThis site was built by Fumi", "background:blue;color:#fff;paddin…"
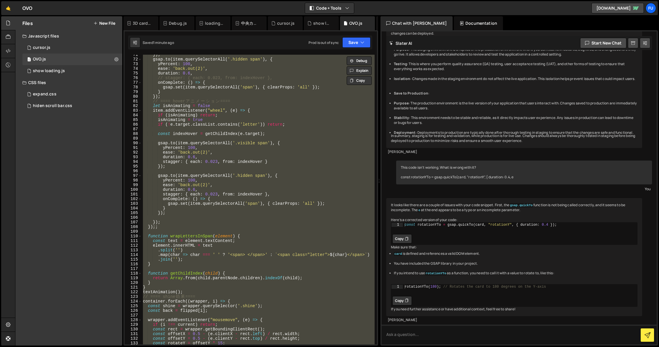
click at [222, 139] on div "}) ; gsap . to ( item . querySelectorAll ( '.hidden span' ) , { yPercent : 100 …" at bounding box center [258, 200] width 233 height 290
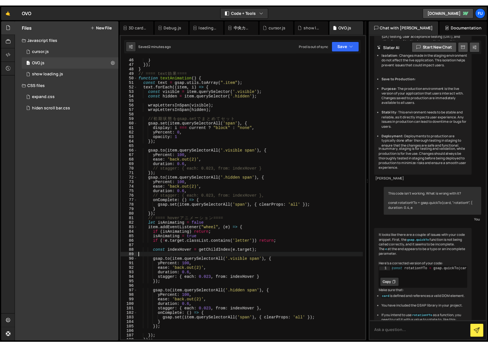
scroll to position [196, 0]
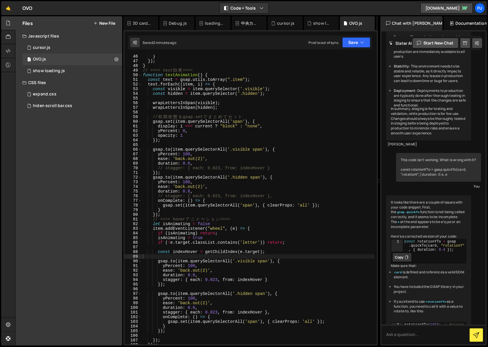
click at [8, 188] on div at bounding box center [8, 181] width 14 height 330
type textarea "[DOMAIN_NAME](item.querySelectorAll('.visible span'), {"
click at [280, 150] on div "} }) ; } // ==== text 効 果 ==== function textAnimation ( ) { const text = gsap .…" at bounding box center [258, 203] width 233 height 299
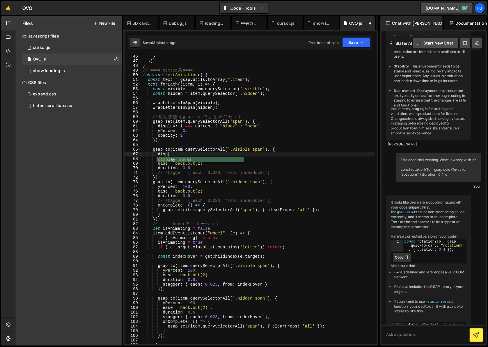
scroll to position [0, 1]
click at [261, 127] on div "} }) ; } // ==== text 効 果 ==== function textAnimation ( ) { const text = gsap .…" at bounding box center [258, 203] width 233 height 299
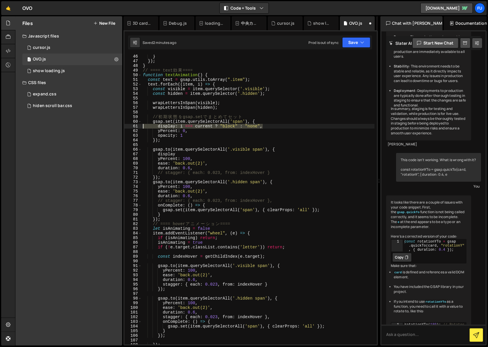
drag, startPoint x: 264, startPoint y: 127, endPoint x: 137, endPoint y: 127, distance: 126.9
click at [137, 127] on div "display: i === current ? "block" : "none", 46 47 48 49 50 51 52 53 54 55 56 57 …" at bounding box center [251, 200] width 252 height 290
click at [188, 155] on div "} }) ; } // ==== text 効 果 ==== function textAnimation ( ) { const text = gsap .…" at bounding box center [258, 203] width 233 height 299
type textarea "d"
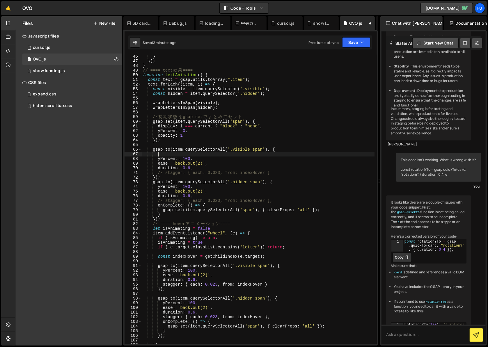
paste textarea "display: i === current ? "block" : "none","
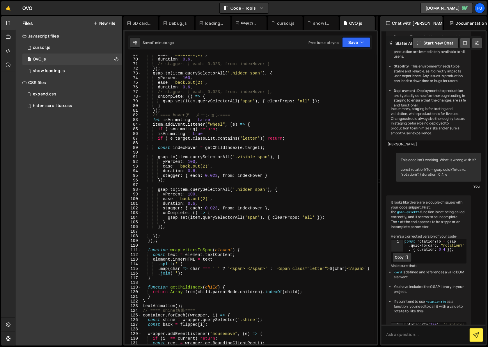
scroll to position [346, 0]
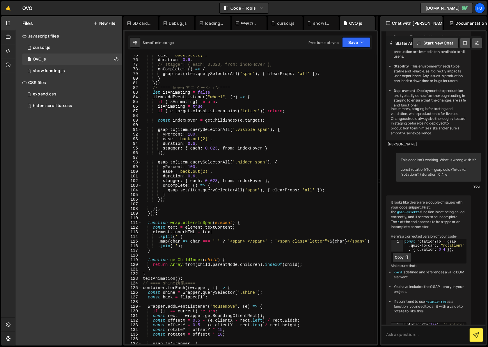
click at [181, 212] on div "ease : 'back.out(2)' , duration : 0.6 , // stagger: { each: 0.023, from: indexH…" at bounding box center [258, 202] width 233 height 299
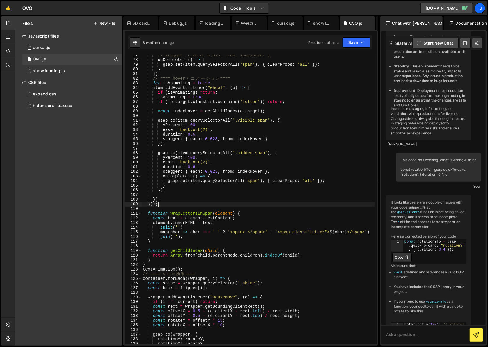
click at [166, 265] on div "// stagger: { each: 0.023, from: indexHover }, onComplete : ( ) => { gsap . set…" at bounding box center [258, 202] width 233 height 299
click at [202, 265] on div "// stagger: { each: 0.023, from: indexHover }, onComplete : ( ) => { gsap . set…" at bounding box center [258, 202] width 233 height 299
click at [198, 269] on div "// stagger: { each: 0.023, from: indexHover }, onComplete : ( ) => { gsap . set…" at bounding box center [258, 202] width 233 height 299
type textarea "textAnimation();"
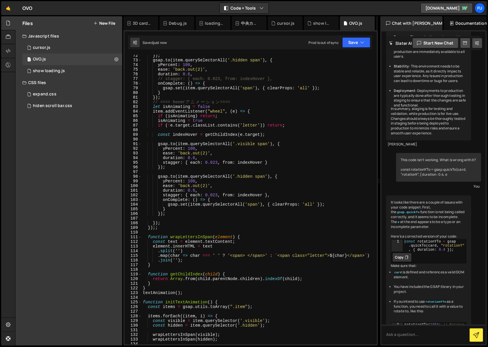
scroll to position [333, 0]
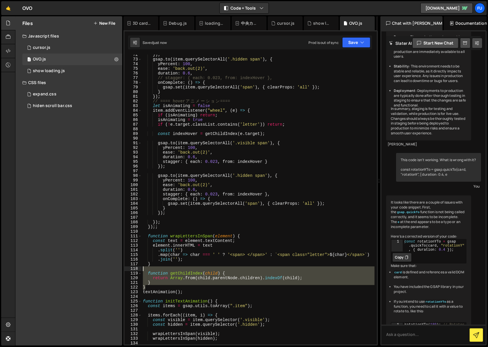
drag, startPoint x: 207, startPoint y: 290, endPoint x: 188, endPoint y: 287, distance: 19.4
click at [189, 271] on div "}) ; gsap . to ( item . querySelectorAll ( '.hidden span' ) , { yPercent : 100 …" at bounding box center [258, 201] width 233 height 299
click at [187, 292] on div "}) ; gsap . to ( item . querySelectorAll ( '.hidden span' ) , { yPercent : 100 …" at bounding box center [258, 201] width 233 height 299
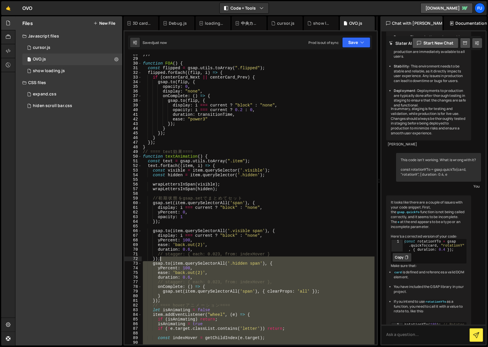
scroll to position [80, 0]
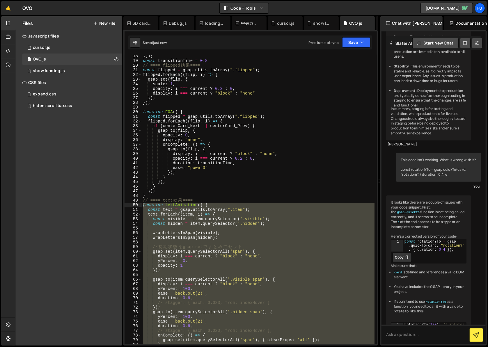
drag, startPoint x: 195, startPoint y: 290, endPoint x: 135, endPoint y: 203, distance: 105.9
click at [135, 203] on div "textAnimation(); 18 19 20 21 22 23 24 25 26 27 28 29 30 31 32 33 34 35 36 37 38…" at bounding box center [251, 200] width 252 height 290
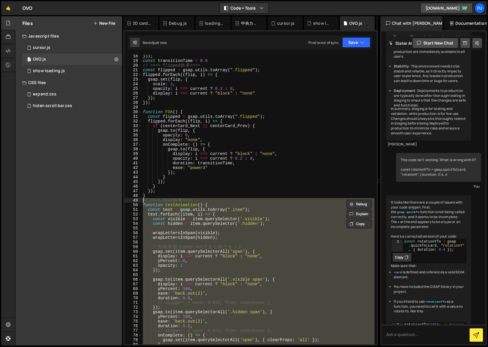
click at [139, 210] on div "51" at bounding box center [133, 209] width 17 height 5
click at [143, 206] on div "})) ; const transitionTime = 0.8 // ==== flipped 効 果 ==== const flipped = gsap …" at bounding box center [258, 200] width 233 height 290
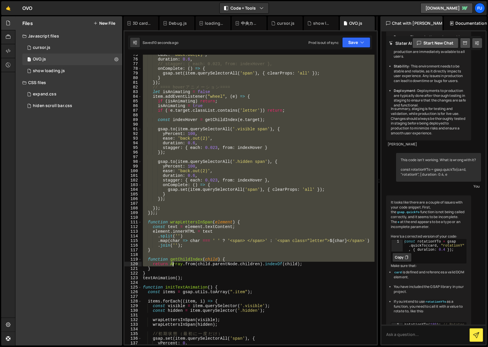
scroll to position [355, 0]
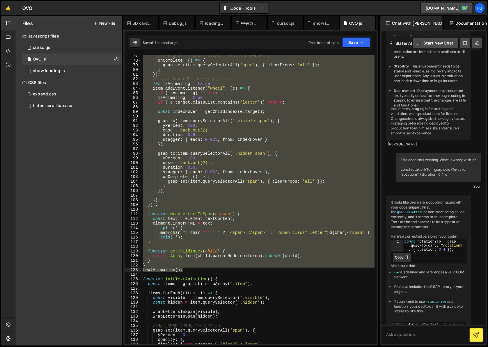
drag, startPoint x: 142, startPoint y: 206, endPoint x: 205, endPoint y: 272, distance: 91.0
click at [205, 272] on div "// stagger: { each: 0.023, from: indexHover }, onComplete : ( ) => { gsap . set…" at bounding box center [258, 203] width 233 height 299
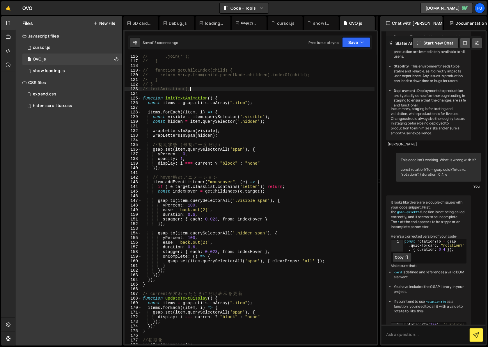
scroll to position [510, 0]
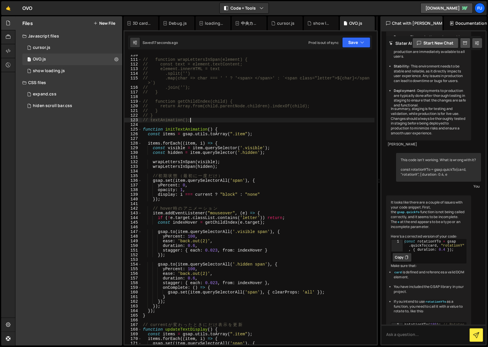
click at [175, 129] on div "// function wrapLettersInSpan(element) { // const text = element.textContent; /…" at bounding box center [258, 202] width 233 height 299
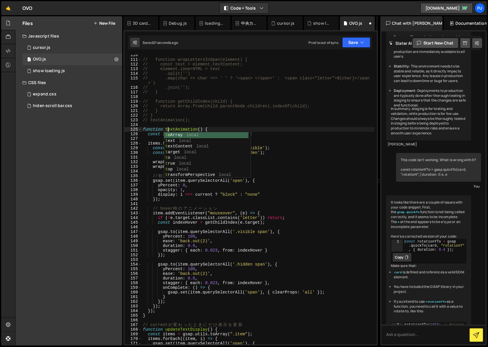
scroll to position [0, 2]
click at [326, 107] on div "// function wrapLettersInSpan(element) { // const text = element.textContent; /…" at bounding box center [258, 202] width 233 height 299
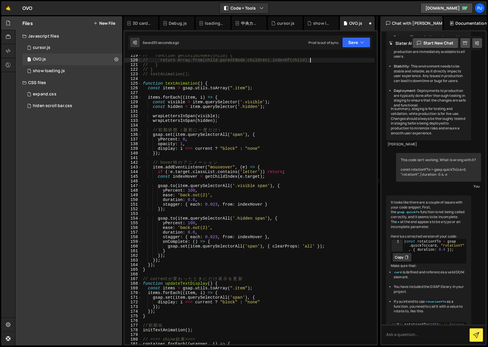
scroll to position [556, 0]
drag, startPoint x: 154, startPoint y: 330, endPoint x: 141, endPoint y: 331, distance: 12.5
click at [142, 331] on div "// function getChildIndex(child) { // return Array.from(child.parentNode.childr…" at bounding box center [258, 202] width 233 height 299
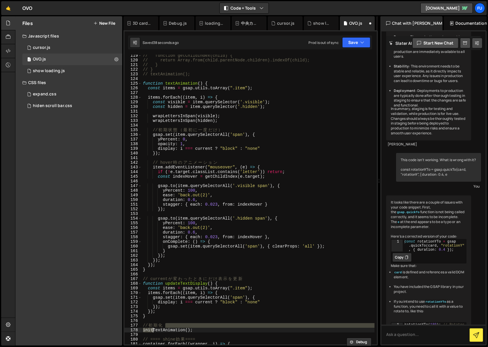
click at [157, 329] on div "// function getChildIndex(child) { // return Array.from(child.parentNode.childr…" at bounding box center [258, 202] width 233 height 299
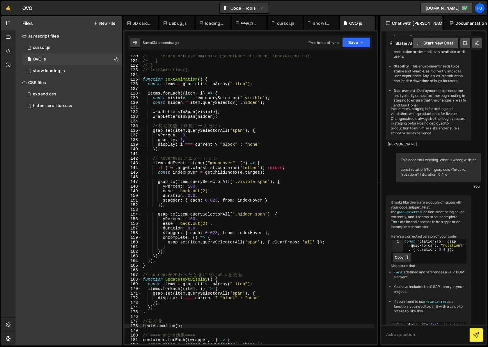
scroll to position [551, 0]
click at [212, 260] on div "// return Array.from(child.parentNode.children).indexOf(child); // } // } // te…" at bounding box center [258, 203] width 233 height 299
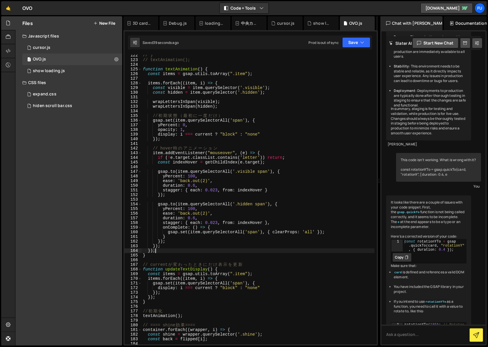
scroll to position [656, 0]
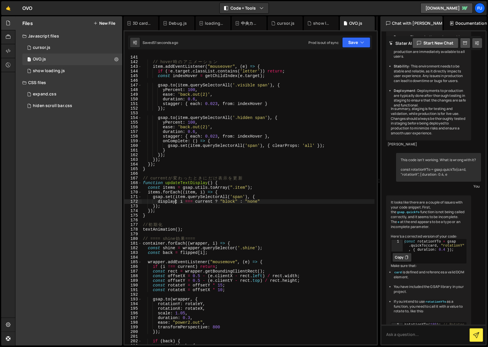
click at [175, 204] on div "}) ; // hover 時 の ア ニ メ ー シ ョ ン item . addEventListener ( "mouseover" , ( e ) =…" at bounding box center [258, 199] width 233 height 299
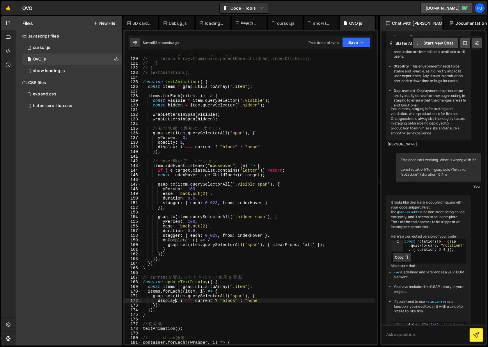
scroll to position [428, 0]
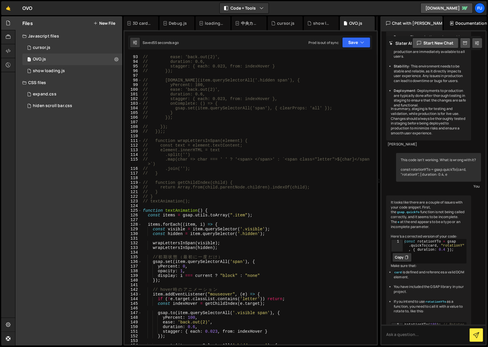
click at [161, 195] on div "// yPercent: 100, // ease: 'back.out(2)', // duration: 0.6, // stagger: { each:…" at bounding box center [258, 199] width 233 height 299
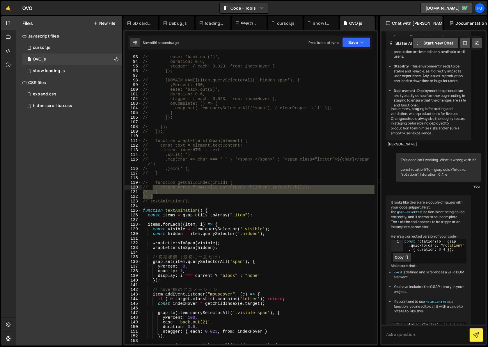
drag, startPoint x: 160, startPoint y: 195, endPoint x: 154, endPoint y: 185, distance: 11.6
click at [154, 185] on div "// yPercent: 100, // ease: 'back.out(2)', // duration: 0.6, // stagger: { each:…" at bounding box center [258, 199] width 233 height 299
click at [196, 192] on div "// yPercent: 100, // ease: 'back.out(2)', // duration: 0.6, // stagger: { each:…" at bounding box center [258, 200] width 233 height 290
click at [179, 194] on div "// yPercent: 100, // ease: 'back.out(2)', // duration: 0.6, // stagger: { each:…" at bounding box center [258, 199] width 233 height 299
click at [175, 197] on div "// yPercent: 100, // ease: 'back.out(2)', // duration: 0.6, // stagger: { each:…" at bounding box center [258, 199] width 233 height 299
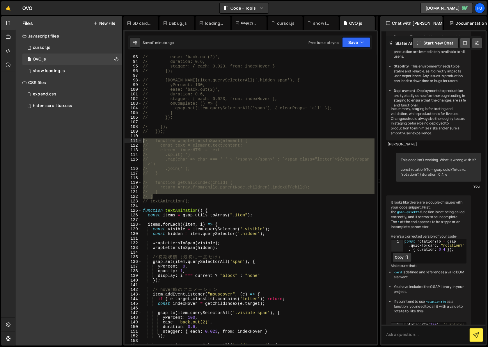
drag, startPoint x: 168, startPoint y: 193, endPoint x: 134, endPoint y: 142, distance: 61.4
click at [134, 142] on div "// } 92 93 94 95 96 97 98 99 100 101 102 103 104 105 106 107 108 109 110 111 11…" at bounding box center [251, 200] width 252 height 290
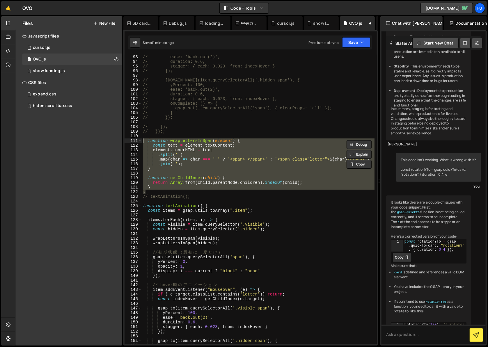
type textarea "function wrapLettersInSpan(element) {"
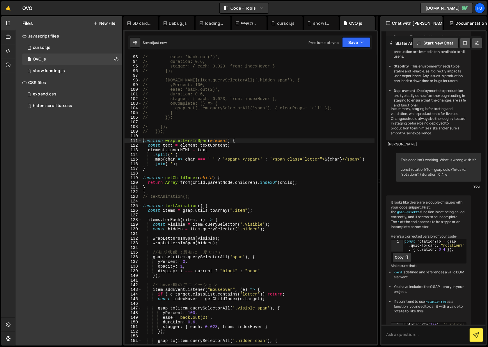
drag, startPoint x: 243, startPoint y: 138, endPoint x: 232, endPoint y: 149, distance: 15.2
click at [243, 138] on div "// yPercent: 100, // ease: 'back.out(2)', // duration: 0.6, // stagger: { each:…" at bounding box center [258, 199] width 233 height 299
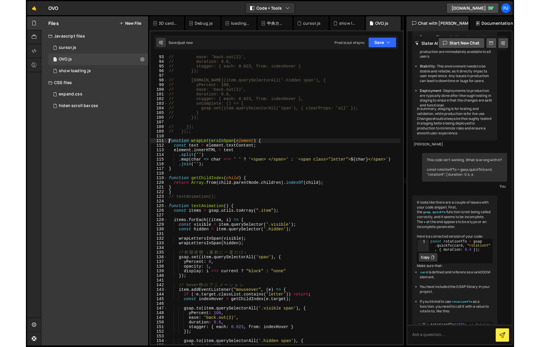
scroll to position [0, 0]
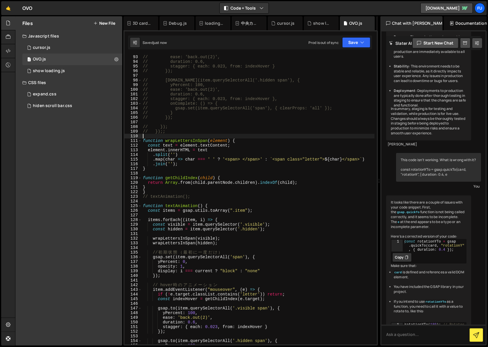
click at [178, 190] on div "// yPercent: 100, // ease: 'back.out(2)', // duration: 0.6, // stagger: { each:…" at bounding box center [258, 199] width 233 height 299
click at [177, 191] on div "// yPercent: 100, // ease: 'back.out(2)', // duration: 0.6, // stagger: { each:…" at bounding box center [258, 199] width 233 height 299
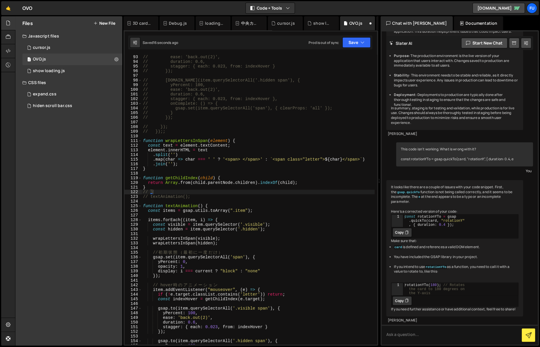
scroll to position [152, 0]
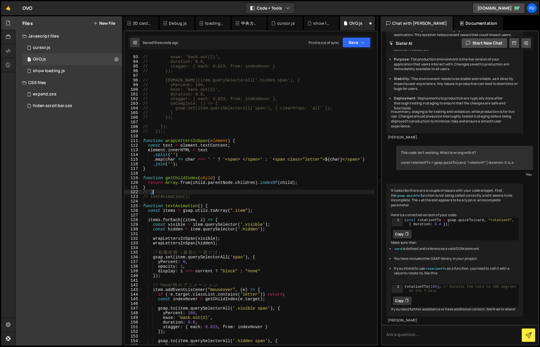
click at [204, 191] on div "// yPercent: 100, // ease: 'back.out(2)', // duration: 0.6, // stagger: { each:…" at bounding box center [258, 199] width 233 height 299
click at [203, 190] on div "// yPercent: 100, // ease: 'back.out(2)', // duration: 0.6, // stagger: { each:…" at bounding box center [258, 199] width 233 height 299
click at [314, 180] on div "// yPercent: 100, // ease: 'back.out(2)', // duration: 0.6, // stagger: { each:…" at bounding box center [258, 199] width 233 height 299
click at [310, 186] on div "// yPercent: 100, // ease: 'back.out(2)', // duration: 0.6, // stagger: { each:…" at bounding box center [258, 199] width 233 height 299
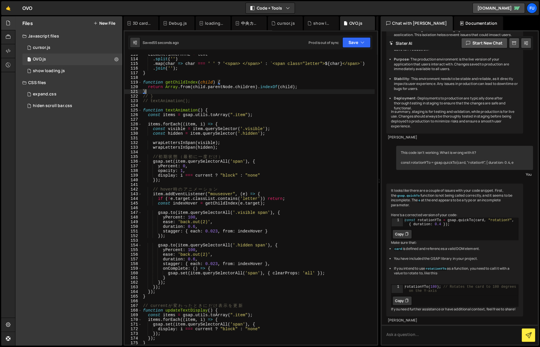
scroll to position [522, 0]
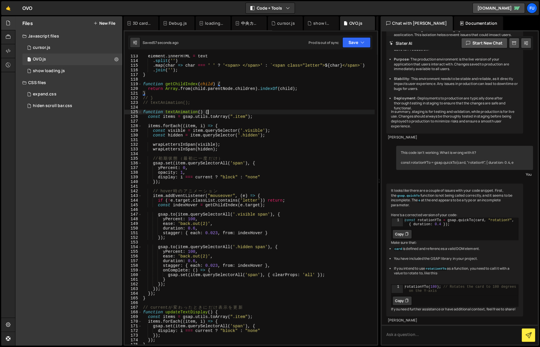
click at [216, 112] on div "element . innerHTML = text . [GEOGRAPHIC_DATA] ( '' ) . map ( char => char === …" at bounding box center [258, 203] width 233 height 299
click at [218, 103] on div "element . innerHTML = text . [GEOGRAPHIC_DATA] ( '' ) . map ( char => char === …" at bounding box center [258, 203] width 233 height 299
type textarea "// textAnimation();"
click at [219, 106] on div "element . innerHTML = text . [GEOGRAPHIC_DATA] ( '' ) . map ( char => char === …" at bounding box center [258, 203] width 233 height 299
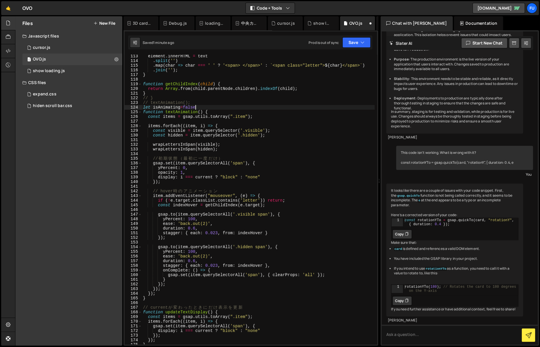
click at [156, 106] on div "element . innerHTML = text . [GEOGRAPHIC_DATA] ( '' ) . map ( char => char === …" at bounding box center [258, 203] width 233 height 299
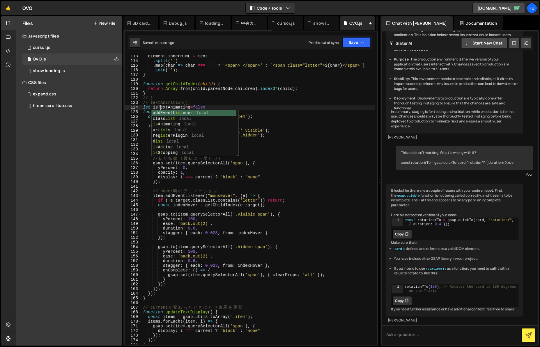
scroll to position [0, 1]
click at [249, 112] on div "element . innerHTML = text . [GEOGRAPHIC_DATA] ( '' ) . map ( char => char === …" at bounding box center [258, 203] width 233 height 299
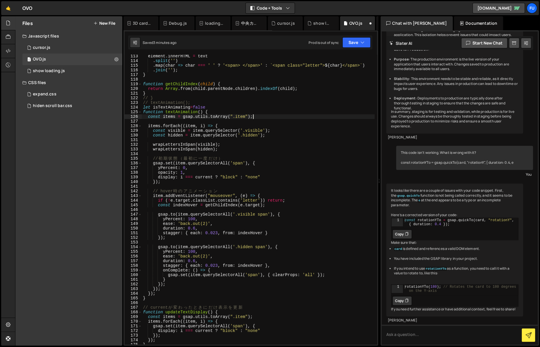
click at [291, 118] on div "element . innerHTML = text . [GEOGRAPHIC_DATA] ( '' ) . map ( char => char === …" at bounding box center [258, 203] width 233 height 299
type textarea "const items = gsap.utils.toArray(".item");"
click at [287, 120] on div "element . innerHTML = text . [GEOGRAPHIC_DATA] ( '' ) . map ( char => char === …" at bounding box center [258, 203] width 233 height 299
click at [285, 131] on div "element . innerHTML = text . [GEOGRAPHIC_DATA] ( '' ) . map ( char => char === …" at bounding box center [258, 203] width 233 height 299
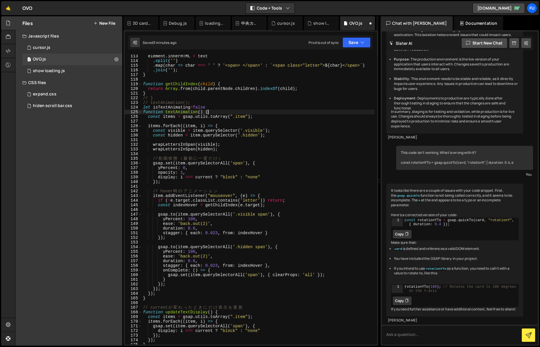
click at [262, 114] on div "element . innerHTML = text . [GEOGRAPHIC_DATA] ( '' ) . map ( char => char === …" at bounding box center [258, 203] width 233 height 299
click at [263, 118] on div "element . innerHTML = text . [GEOGRAPHIC_DATA] ( '' ) . map ( char => char === …" at bounding box center [258, 203] width 233 height 299
click at [274, 112] on div "element . innerHTML = text . [GEOGRAPHIC_DATA] ( '' ) . map ( char => char === …" at bounding box center [258, 203] width 233 height 299
type textarea "function textAnimation() {"
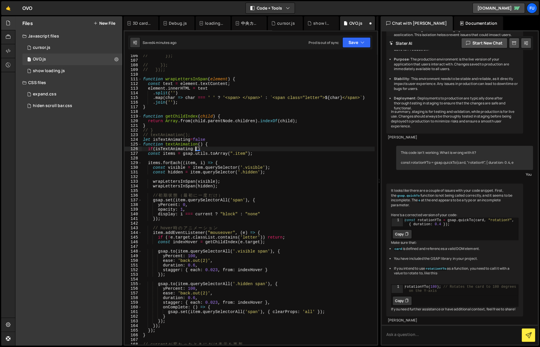
scroll to position [0, 3]
click at [199, 149] on div "// }); // }); // });; function wrapLettersInSpan ( element ) { const text = ele…" at bounding box center [258, 200] width 233 height 290
type textarea "if(isTextAnimating) return;"
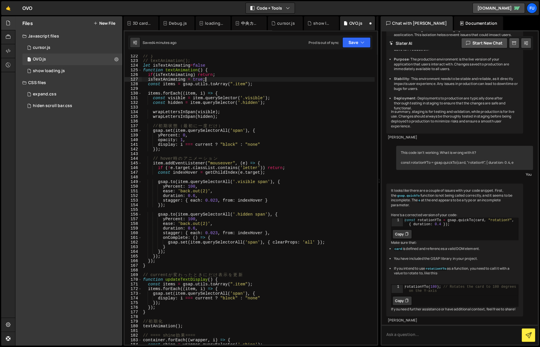
scroll to position [564, 0]
click at [164, 250] on div "// } // textAnimation(); let isTextAnimating = false function textAnimation ( )…" at bounding box center [258, 203] width 233 height 299
click at [146, 265] on div "// } // textAnimation(); let isTextAnimating = false function textAnimation ( )…" at bounding box center [258, 203] width 233 height 299
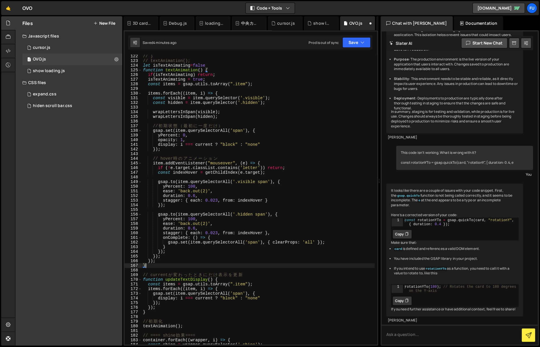
click at [169, 261] on div "// } // textAnimation(); let isTextAnimating = false function textAnimation ( )…" at bounding box center [258, 203] width 233 height 299
type textarea "});"
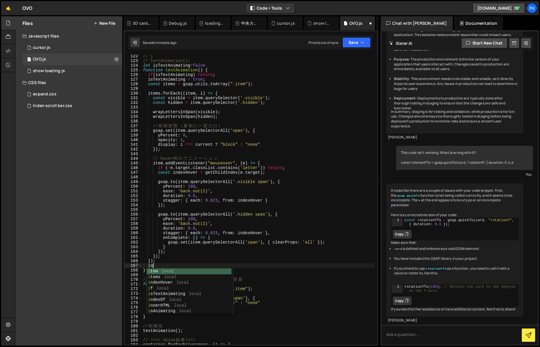
scroll to position [0, 0]
type textarea "i"
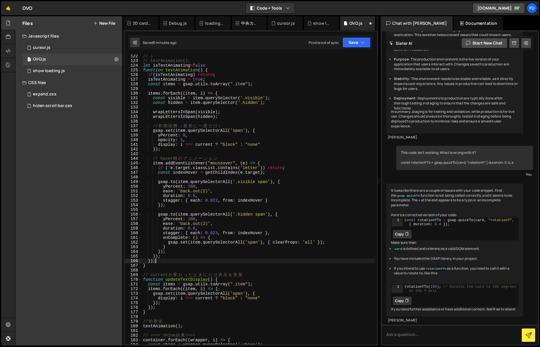
scroll to position [559, 0]
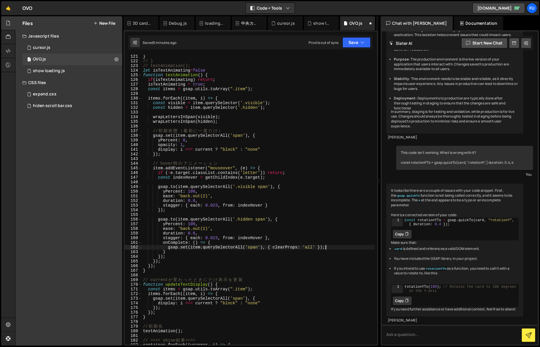
click at [333, 249] on div "} // } // textAnimation(); let isTextAnimating = false function textAnimation (…" at bounding box center [258, 203] width 233 height 299
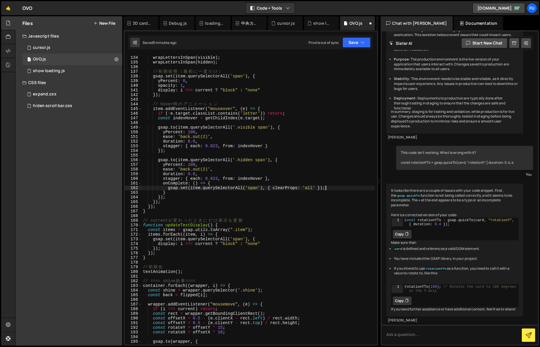
scroll to position [596, 0]
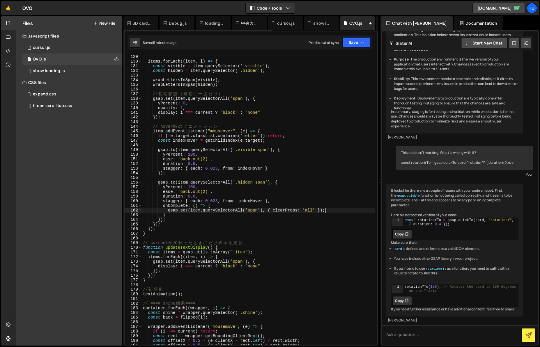
click at [237, 232] on div "items . forEach (( item , i ) => { const visible = item . querySelector ( '.vis…" at bounding box center [258, 203] width 233 height 299
click at [233, 229] on div "items . forEach (( item , i ) => { const visible = item . querySelector ( '.vis…" at bounding box center [258, 203] width 233 height 299
click at [231, 224] on div "items . forEach (( item , i ) => { const visible = item . querySelector ( '.vis…" at bounding box center [258, 203] width 233 height 299
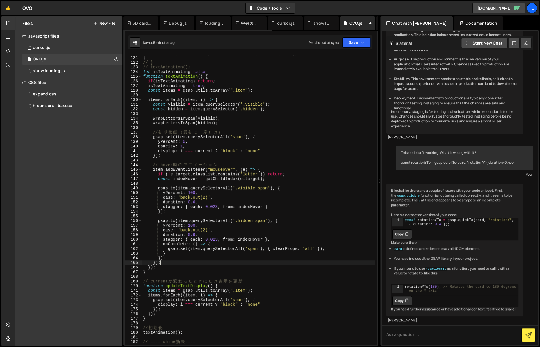
scroll to position [554, 0]
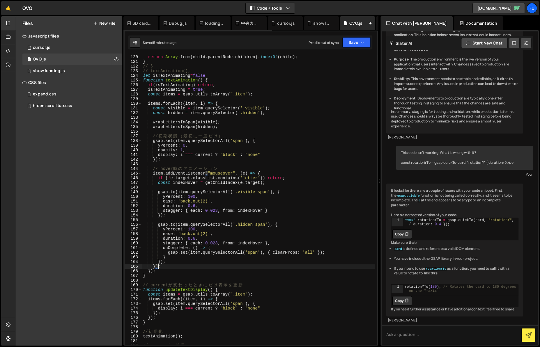
type textarea "});"
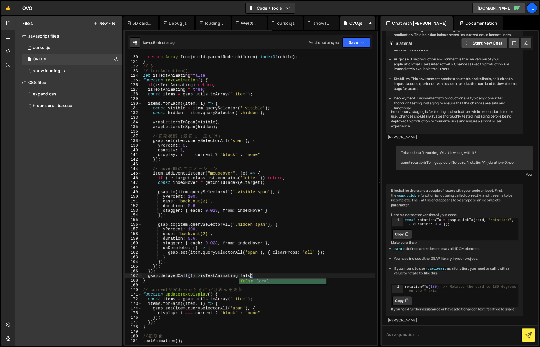
scroll to position [0, 8]
click at [190, 276] on div "return Array . from ( child . parentNode . children ) . indexOf ( child ) ; } /…" at bounding box center [258, 204] width 233 height 299
click at [299, 272] on div "return Array . from ( child . parentNode . children ) . indexOf ( child ) ; } /…" at bounding box center [258, 204] width 233 height 299
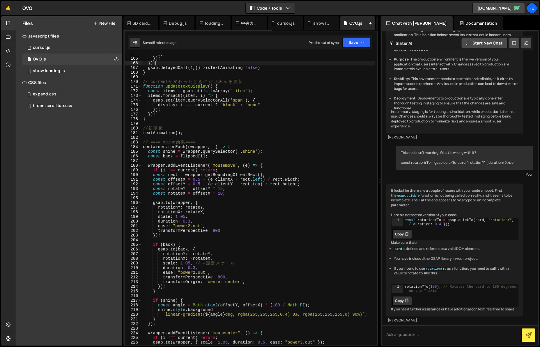
scroll to position [752, 0]
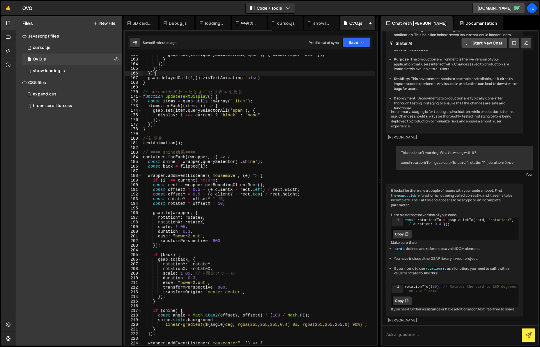
click at [271, 79] on div "gsap . set ( item . querySelectorAll ( 'span' ) , { clearProps : 'all' }) ; } }…" at bounding box center [258, 201] width 233 height 299
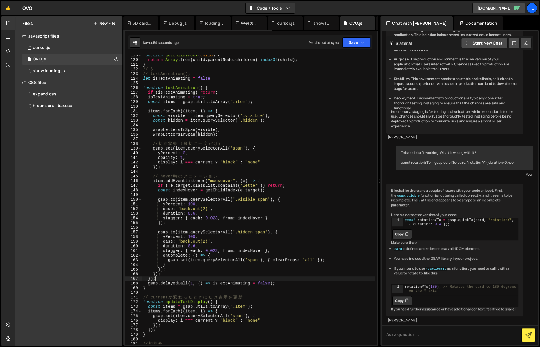
scroll to position [566, 0]
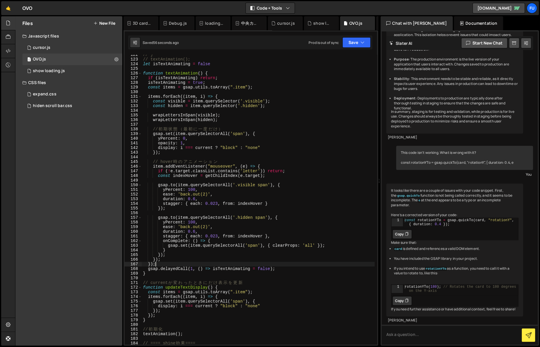
click at [296, 265] on div "// } // textAnimation(); let isTextAnimating = false function textAnimation ( )…" at bounding box center [258, 201] width 233 height 299
click at [294, 275] on div "// } // textAnimation(); let isTextAnimating = false function textAnimation ( )…" at bounding box center [258, 201] width 233 height 299
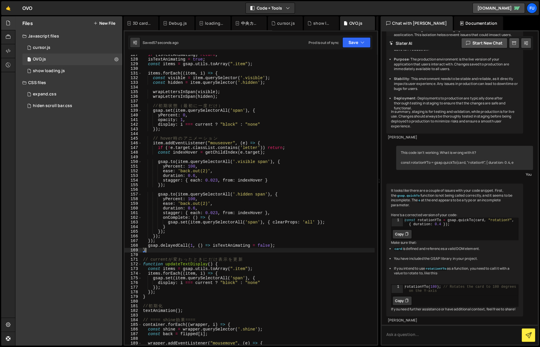
scroll to position [609, 0]
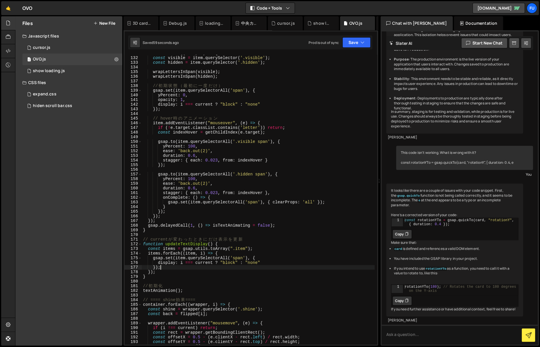
click at [290, 267] on div "items . forEach (( item , i ) => { const visible = item . querySelector ( '.vis…" at bounding box center [258, 200] width 233 height 299
click at [290, 265] on div "items . forEach (( item , i ) => { const visible = item . querySelector ( '.vis…" at bounding box center [258, 200] width 233 height 299
click at [290, 267] on div "items . forEach (( item , i ) => { const visible = item . querySelector ( '.vis…" at bounding box center [258, 200] width 233 height 299
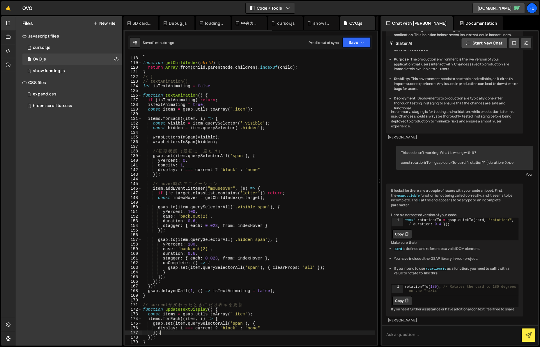
scroll to position [544, 0]
click at [269, 170] on div "} function getChildIndex ( child ) { return Array . from ( child . parentNode .…" at bounding box center [258, 200] width 233 height 299
click at [283, 223] on div "} function getChildIndex ( child ) { return Array . from ( child . parentNode .…" at bounding box center [258, 200] width 233 height 299
click at [284, 216] on div "} function getChildIndex ( child ) { return Array . from ( child . parentNode .…" at bounding box center [258, 200] width 233 height 299
click at [284, 212] on div "} function getChildIndex ( child ) { return Array . from ( child . parentNode .…" at bounding box center [258, 200] width 233 height 299
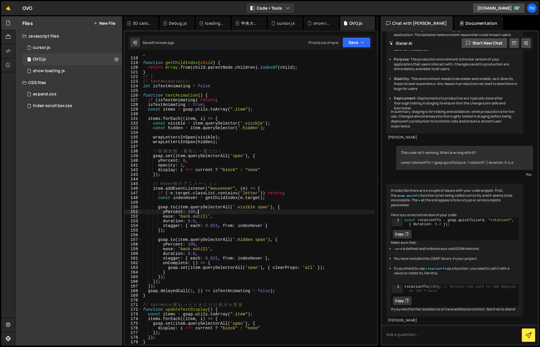
click at [285, 205] on div "} function getChildIndex ( child ) { return Array . from ( child . parentNode .…" at bounding box center [258, 200] width 233 height 299
type textarea "[DOMAIN_NAME](item.querySelectorAll('.visible span'), {"
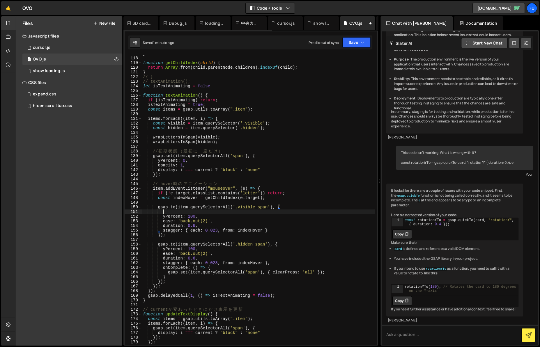
scroll to position [0, 1]
type textarea "s"
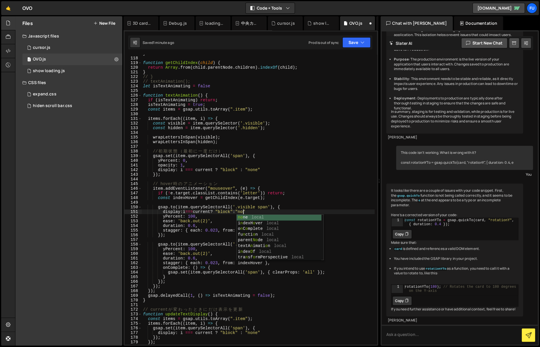
scroll to position [0, 7]
click at [290, 213] on div "} function getChildIndex ( child ) { return Array . from ( child . parentNode .…" at bounding box center [258, 200] width 233 height 299
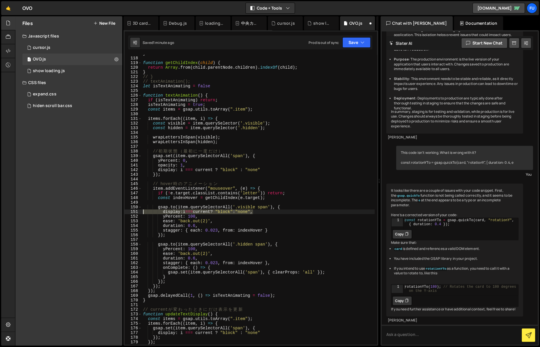
drag, startPoint x: 290, startPoint y: 213, endPoint x: 133, endPoint y: 210, distance: 157.2
click at [133, 210] on div "display:i===current? "block":"none", 117 118 119 120 121 122 123 124 125 126 12…" at bounding box center [251, 200] width 252 height 290
click at [285, 244] on div "} function getChildIndex ( child ) { return Array . from ( child . parentNode .…" at bounding box center [258, 200] width 233 height 299
type textarea "[DOMAIN_NAME](item.querySelectorAll('.hidden span'), {"
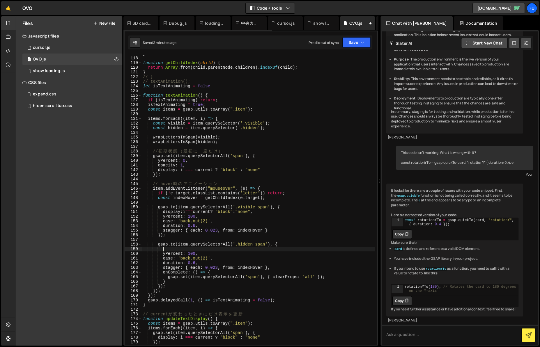
paste textarea "display:i===current? "block":"none","
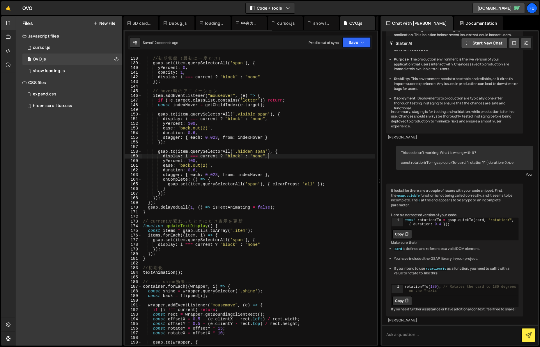
scroll to position [636, 0]
drag, startPoint x: 209, startPoint y: 228, endPoint x: 166, endPoint y: 226, distance: 43.1
click at [166, 226] on div "// 初 期 状 態 （ 最 初 に 一 度 だ け ） gsap . set ( item . querySelectorAll ( 'span' ) , …" at bounding box center [258, 201] width 233 height 299
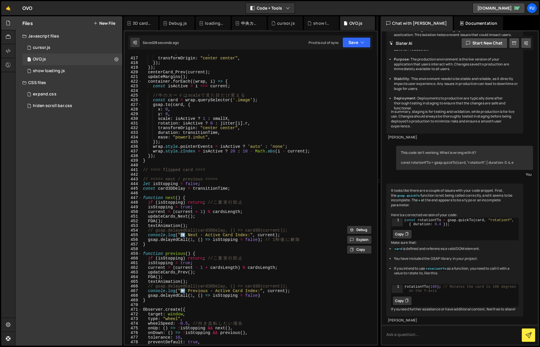
scroll to position [1963, 0]
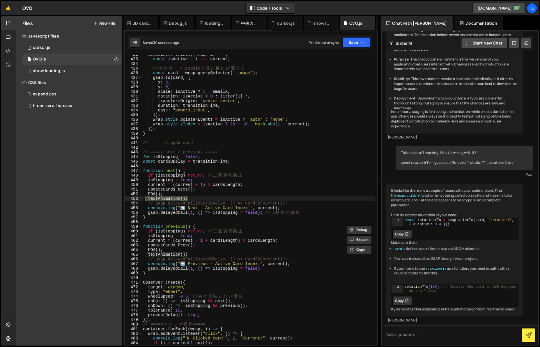
drag, startPoint x: 188, startPoint y: 198, endPoint x: 145, endPoint y: 200, distance: 43.1
click at [145, 200] on div "container . forEach (( wrap , i ) => { const isActive = i === current ; // 中 の …" at bounding box center [258, 201] width 233 height 299
paste textarea "updateTextDisplay("
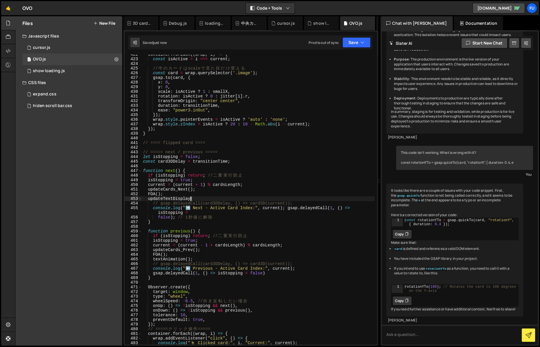
click at [208, 201] on div "container . forEach (( wrap , i ) => { const isActive = i === current ; // 中 の …" at bounding box center [258, 201] width 233 height 299
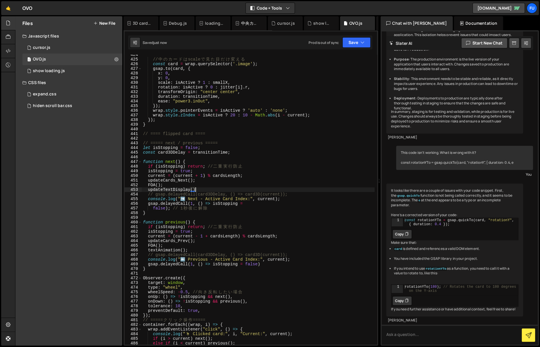
scroll to position [1981, 0]
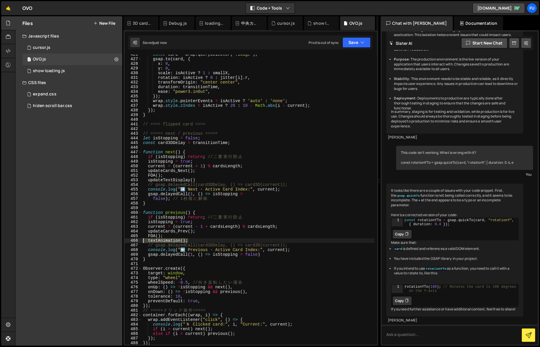
drag, startPoint x: 195, startPoint y: 239, endPoint x: 142, endPoint y: 241, distance: 53.0
click at [142, 241] on div "const card = wrap . querySelector ( '.image' ) ; gsap . to ( card , { x : 0 , y…" at bounding box center [258, 201] width 233 height 299
click at [202, 176] on div "const card = wrap . querySelector ( '.image' ) ; gsap . to ( card , { x : 0 , y…" at bounding box center [258, 201] width 233 height 299
drag, startPoint x: 201, startPoint y: 178, endPoint x: 124, endPoint y: 180, distance: 76.9
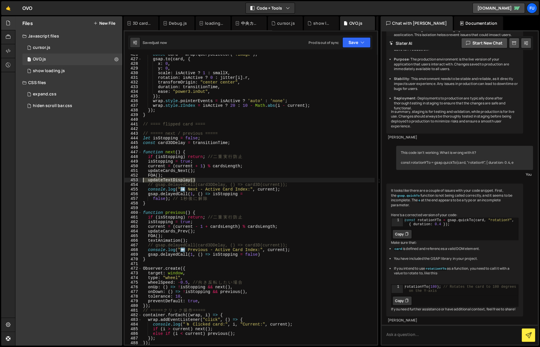
click at [124, 180] on div "XXXXXXXXXXXXXXXXXXXXXXXXXXXXXXXXXXXXXXXXXXXXXXXXXXXXXXXXXXXXXXXXXXXXXXXXXXXXXXX…" at bounding box center [250, 187] width 255 height 315
click at [193, 238] on div "const card = wrap . querySelector ( '.image' ) ; gsap . to ( card , { x : 0 , y…" at bounding box center [258, 201] width 233 height 299
click at [193, 240] on div "const card = wrap . querySelector ( '.image' ) ; gsap . to ( card , { x : 0 , y…" at bounding box center [258, 201] width 233 height 299
drag, startPoint x: 192, startPoint y: 241, endPoint x: 148, endPoint y: 239, distance: 44.3
click at [148, 239] on div "const card = wrap . querySelector ( '.image' ) ; gsap . to ( card , { x : 0 , y…" at bounding box center [258, 201] width 233 height 299
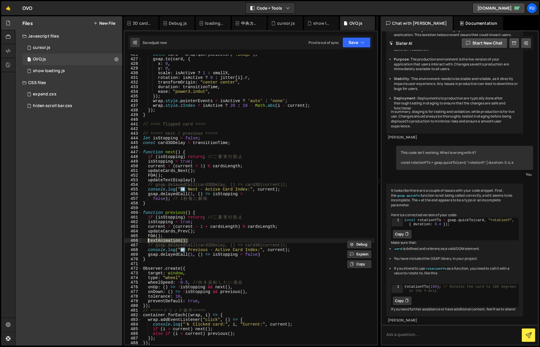
paste textarea "updateTextDisplay()"
click at [225, 183] on div "const card = wrap . querySelector ( '.image' ) ; gsap . to ( card , { x : 0 , y…" at bounding box center [258, 201] width 233 height 299
click at [218, 180] on div "const card = wrap . querySelector ( '.image' ) ; gsap . to ( card , { x : 0 , y…" at bounding box center [258, 201] width 233 height 299
type textarea "updateTextDisplay();"
